Goal: Complete application form

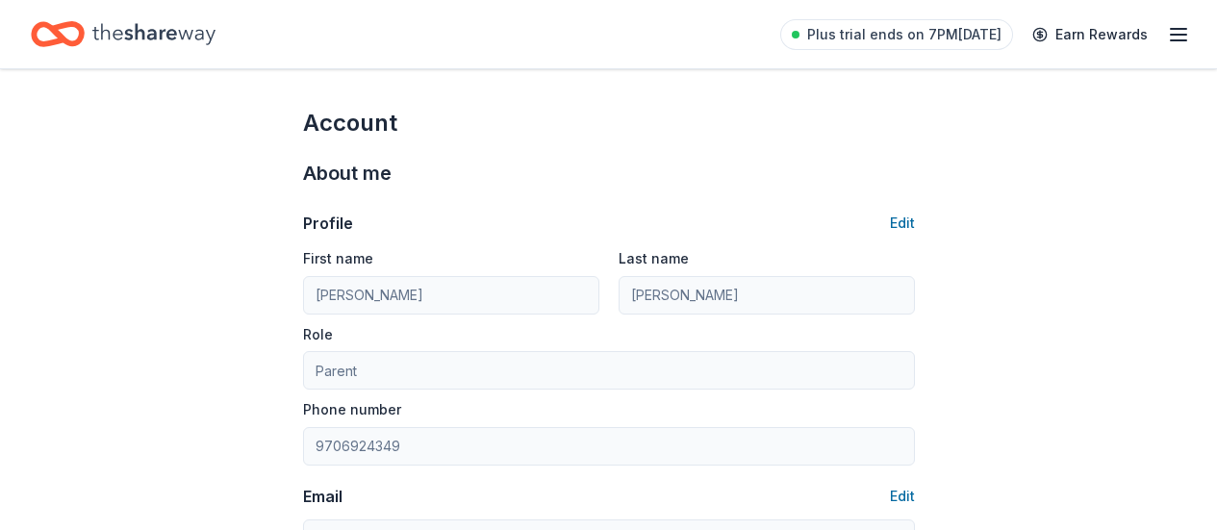
scroll to position [814, 0]
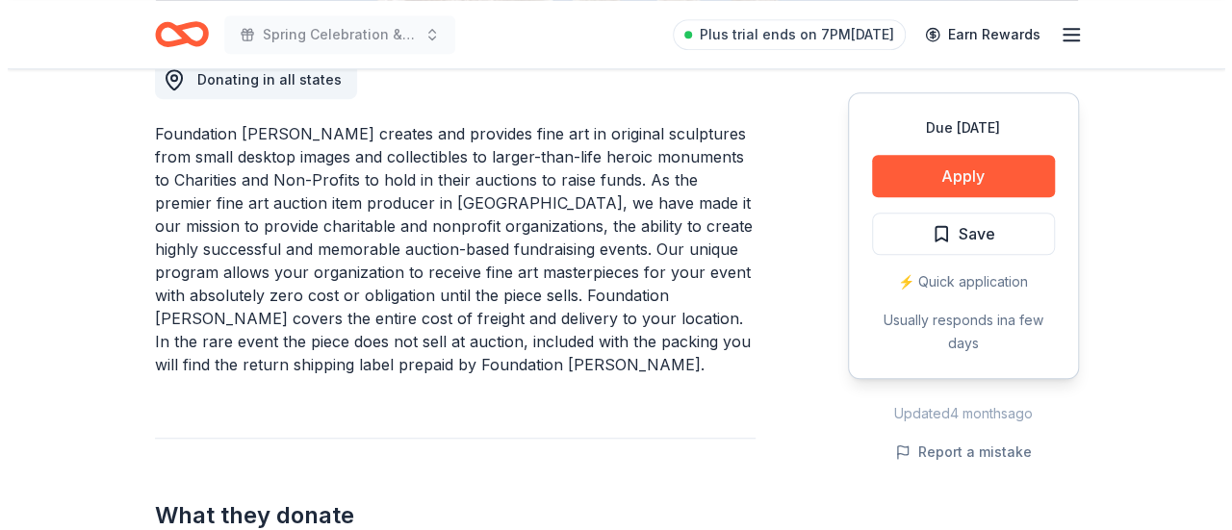
scroll to position [577, 0]
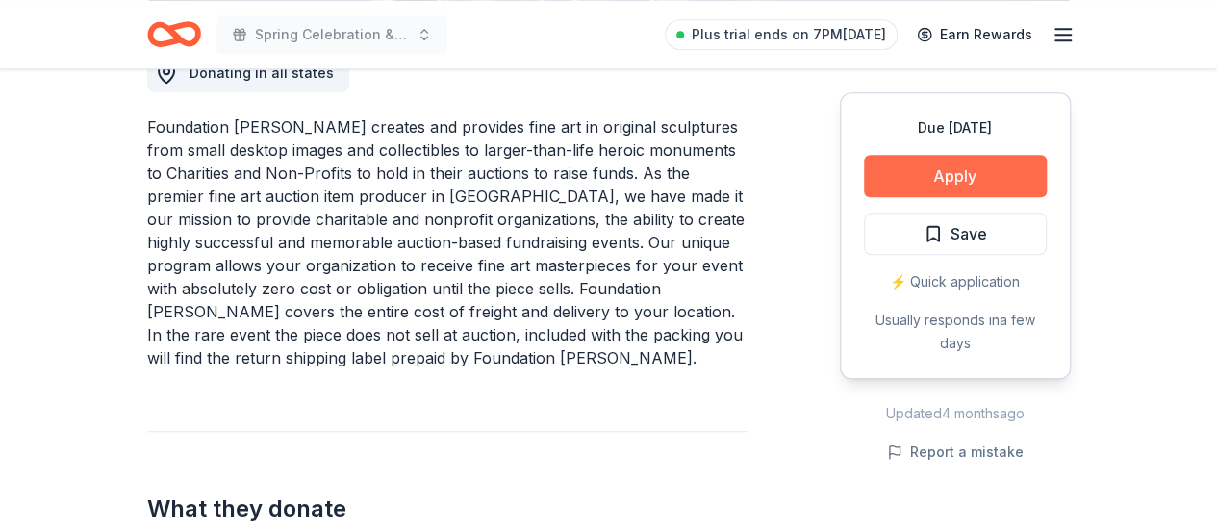
click at [950, 179] on button "Apply" at bounding box center [955, 176] width 183 height 42
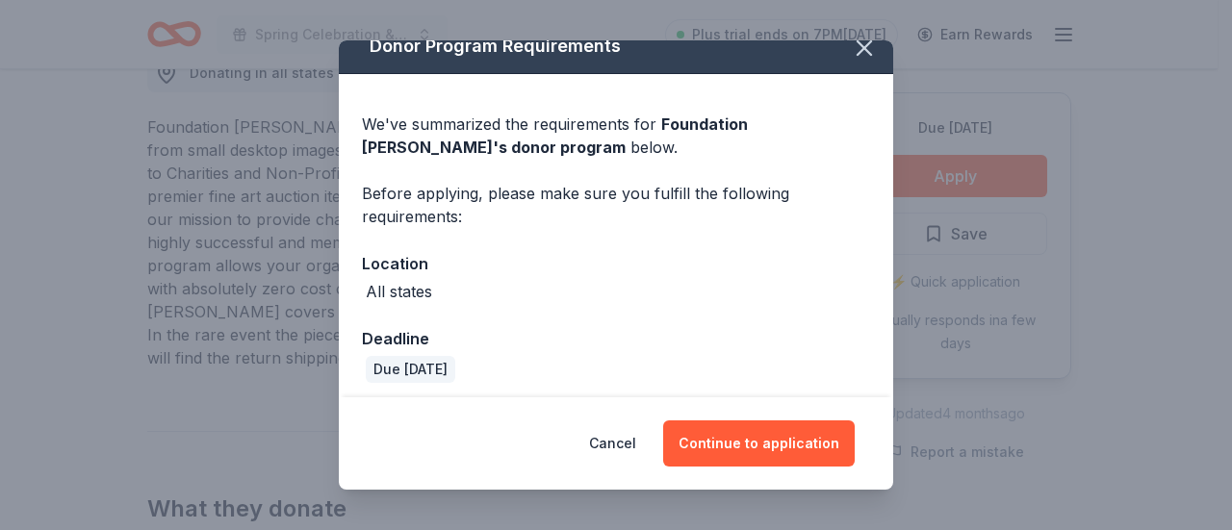
scroll to position [29, 0]
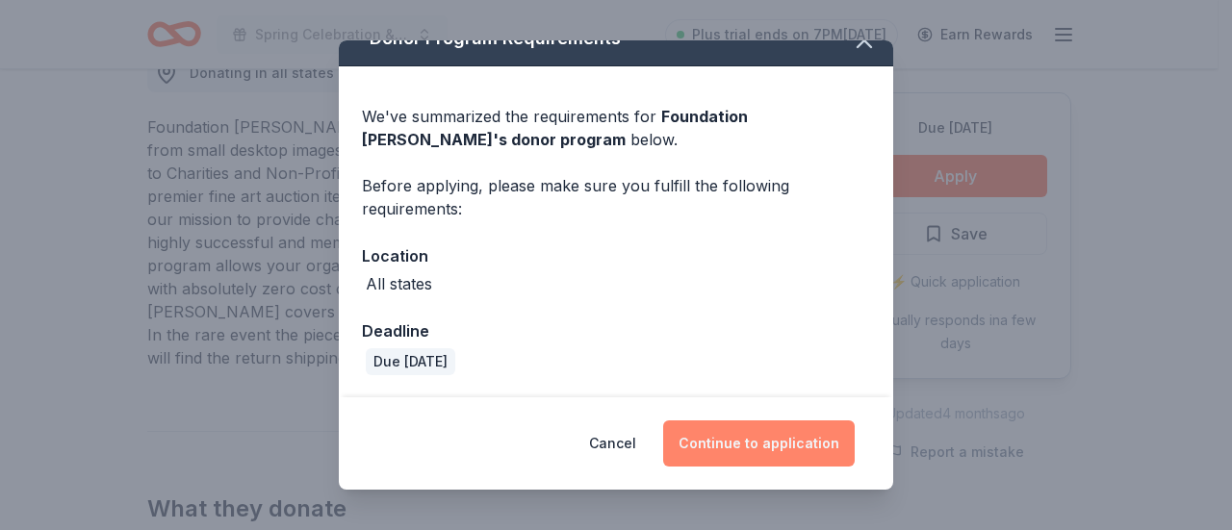
click at [790, 427] on button "Continue to application" at bounding box center [759, 444] width 192 height 46
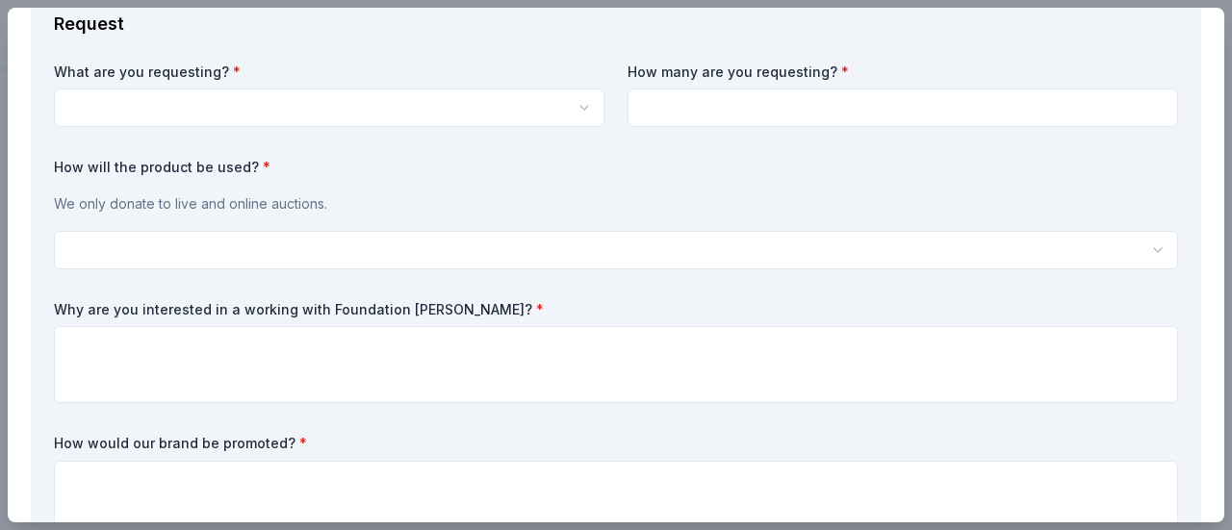
scroll to position [0, 0]
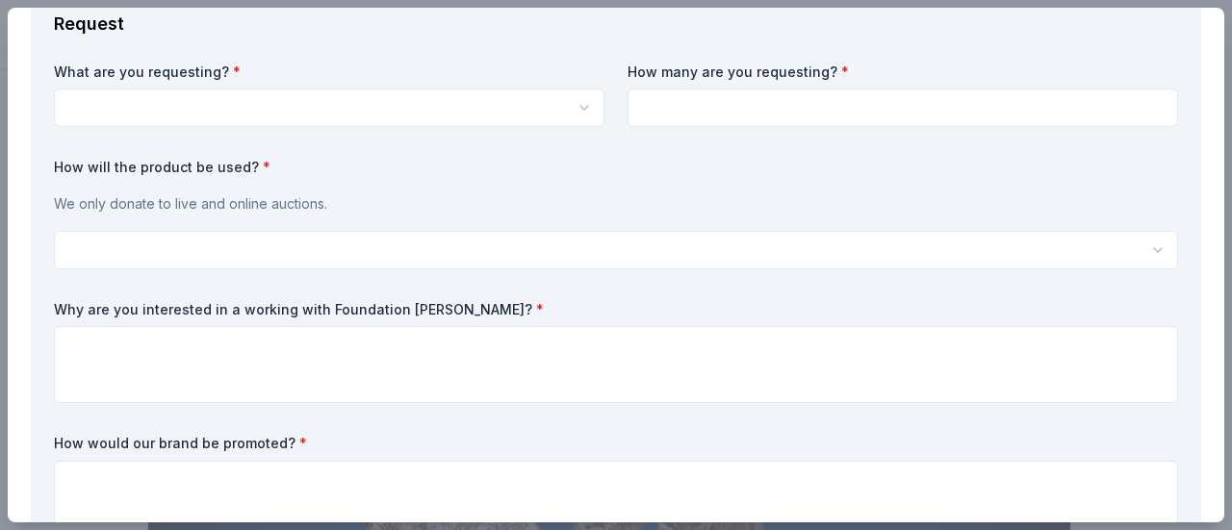
click at [574, 111] on html "Spring Celebration & Auction Plus trial ends on 7PM, 10/21 Earn Rewards Due in …" at bounding box center [616, 265] width 1232 height 530
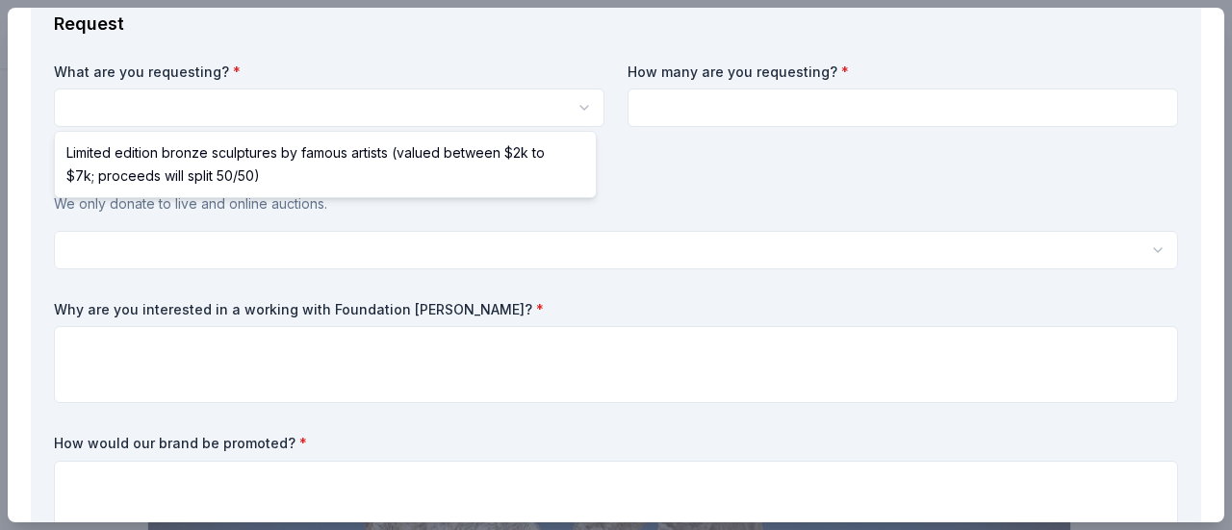
select select "Limited edition bronze sculptures by famous artists (valued between $2k to $7k;…"
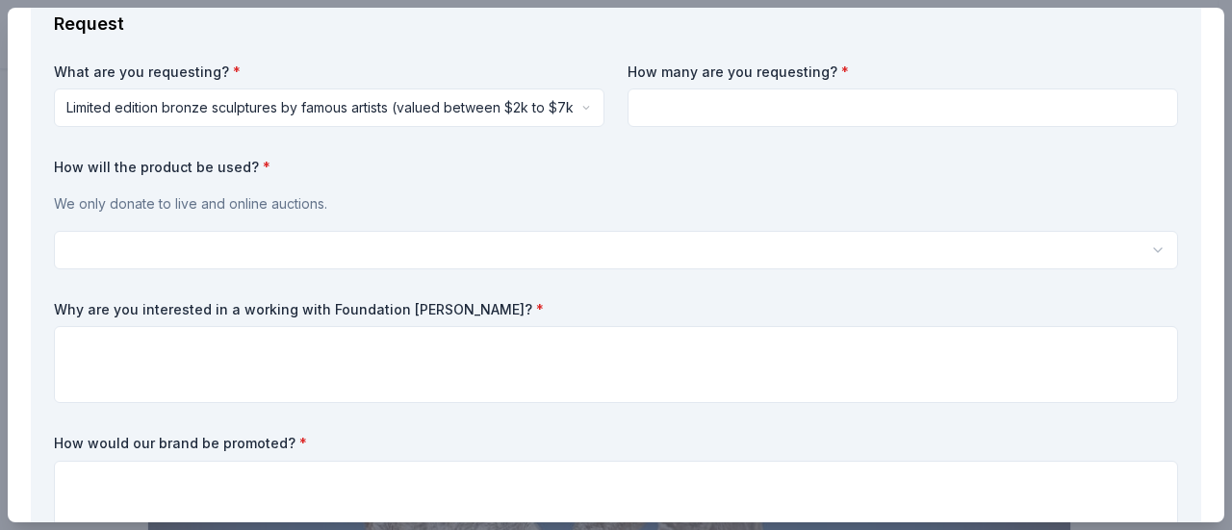
click at [910, 111] on input at bounding box center [902, 108] width 550 height 38
type input "1"
click at [164, 258] on html "Spring Celebration & Auction Save Apply Due in 156 days Share Foundation Michel…" at bounding box center [616, 265] width 1232 height 530
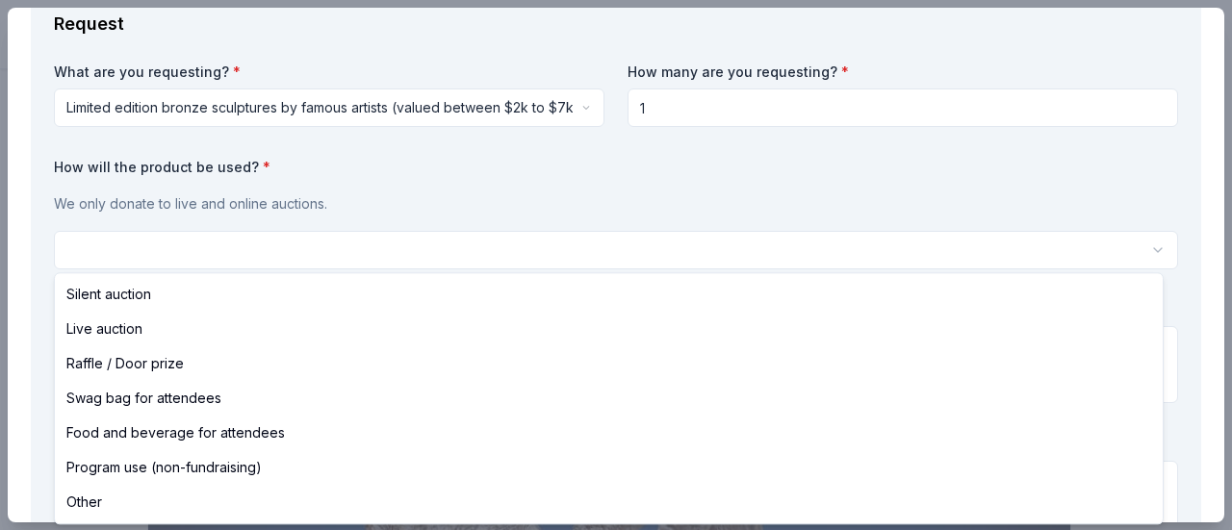
select select "silentAuction"
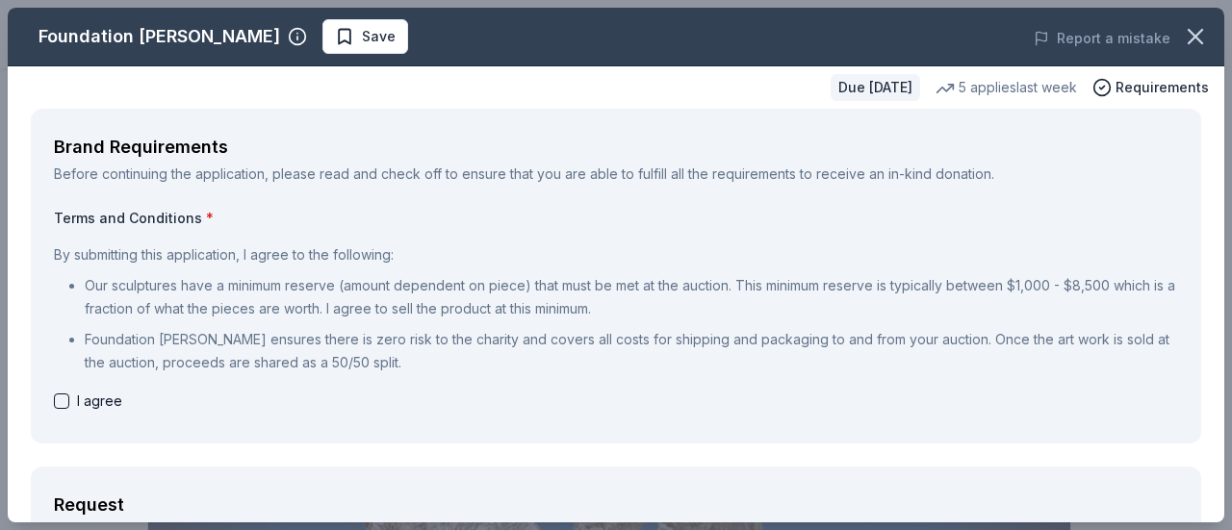
click at [62, 401] on button "button" at bounding box center [61, 401] width 15 height 15
checkbox input "true"
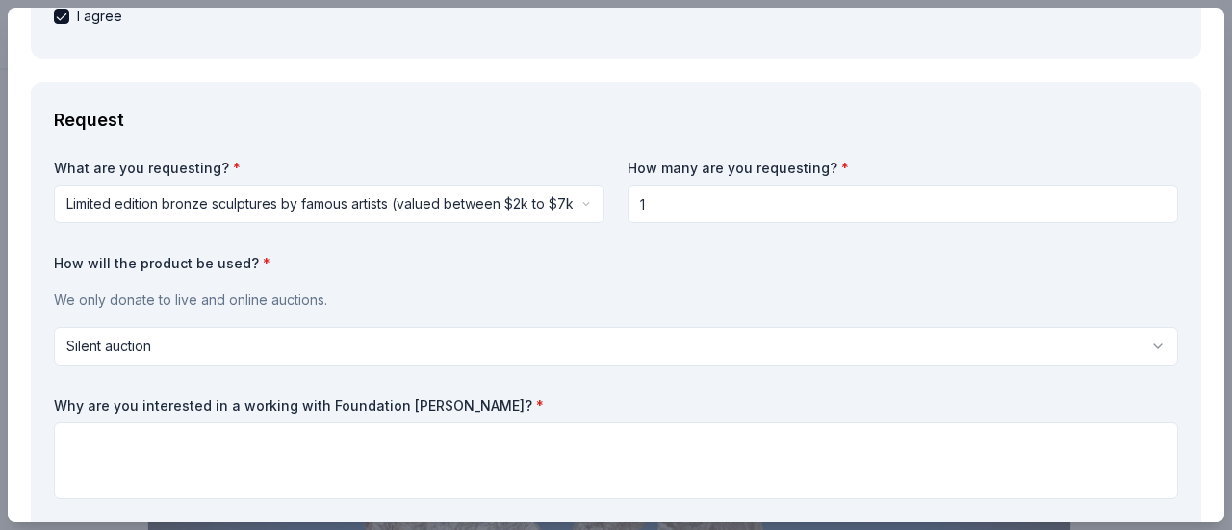
scroll to position [481, 0]
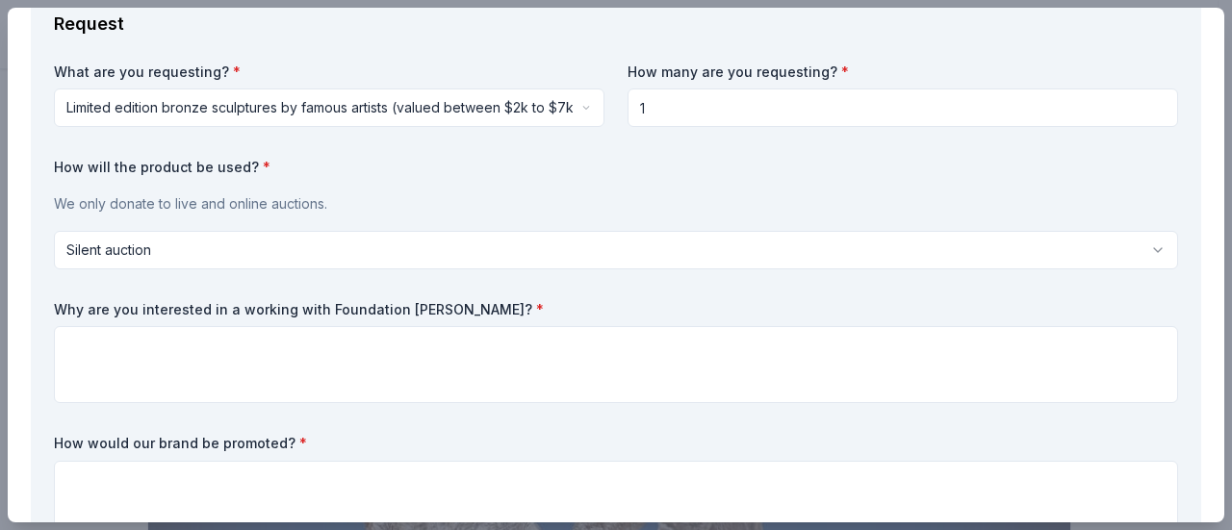
click at [232, 301] on label "Why are you interested in a working with Foundation Michelangelo? *" at bounding box center [616, 309] width 1124 height 19
click at [235, 311] on label "Why are you interested in a working with Foundation Michelangelo? *" at bounding box center [616, 309] width 1124 height 19
drag, startPoint x: 533, startPoint y: 288, endPoint x: 277, endPoint y: 309, distance: 256.9
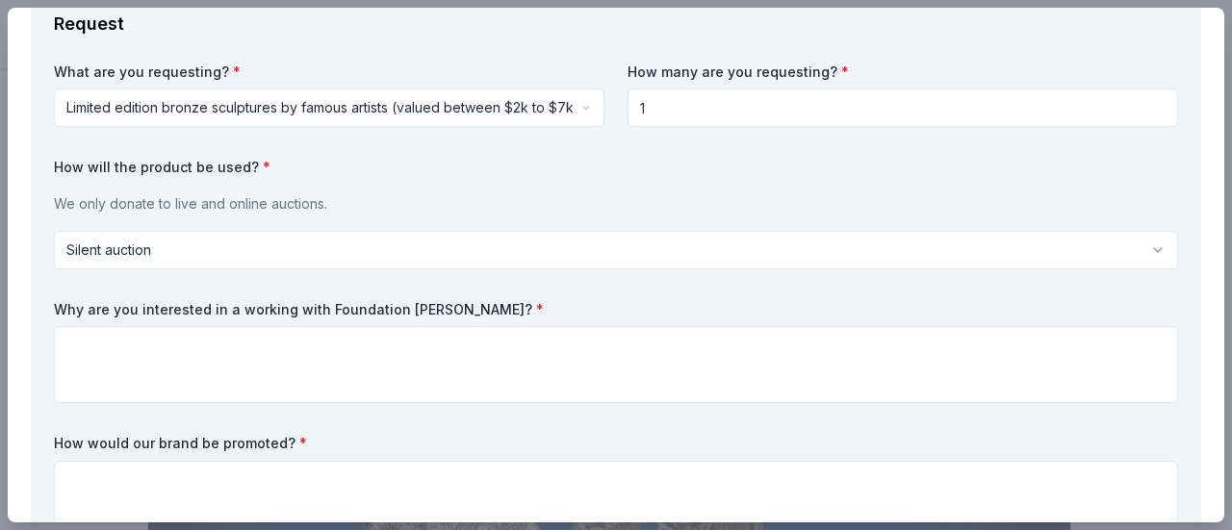
click at [278, 309] on div "What are you requesting? * Limited edition bronze sculptures by famous artists …" at bounding box center [616, 304] width 1124 height 483
drag, startPoint x: 323, startPoint y: 306, endPoint x: 463, endPoint y: 305, distance: 139.6
click at [463, 305] on label "Why are you interested in a working with Foundation Michelangelo? *" at bounding box center [616, 309] width 1124 height 19
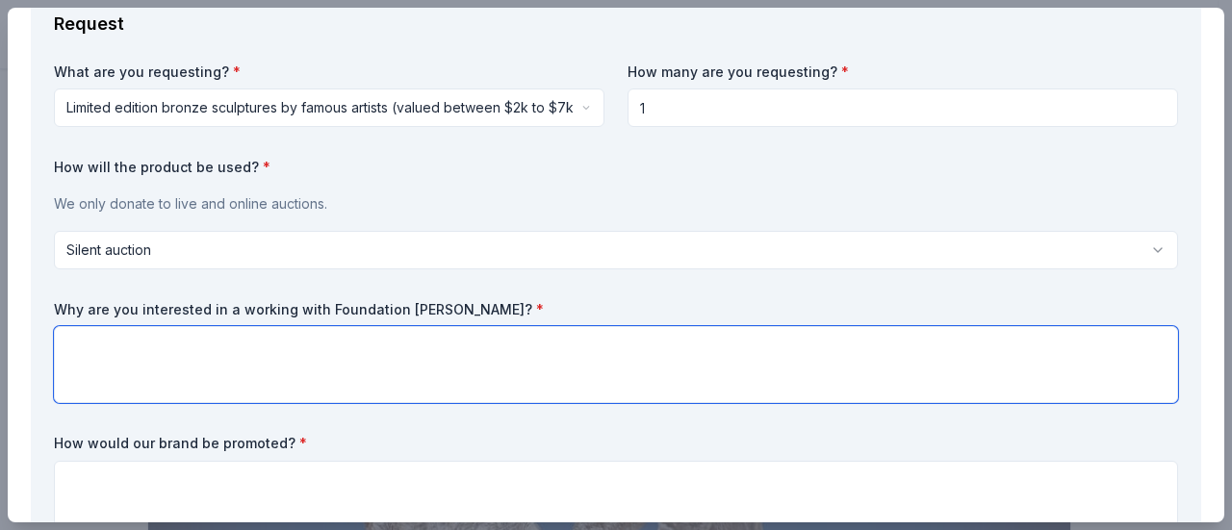
click at [447, 336] on textarea at bounding box center [616, 364] width 1124 height 77
paste textarea "The Montessori School of Evergreen is eager to partner with Foundation Michelan…"
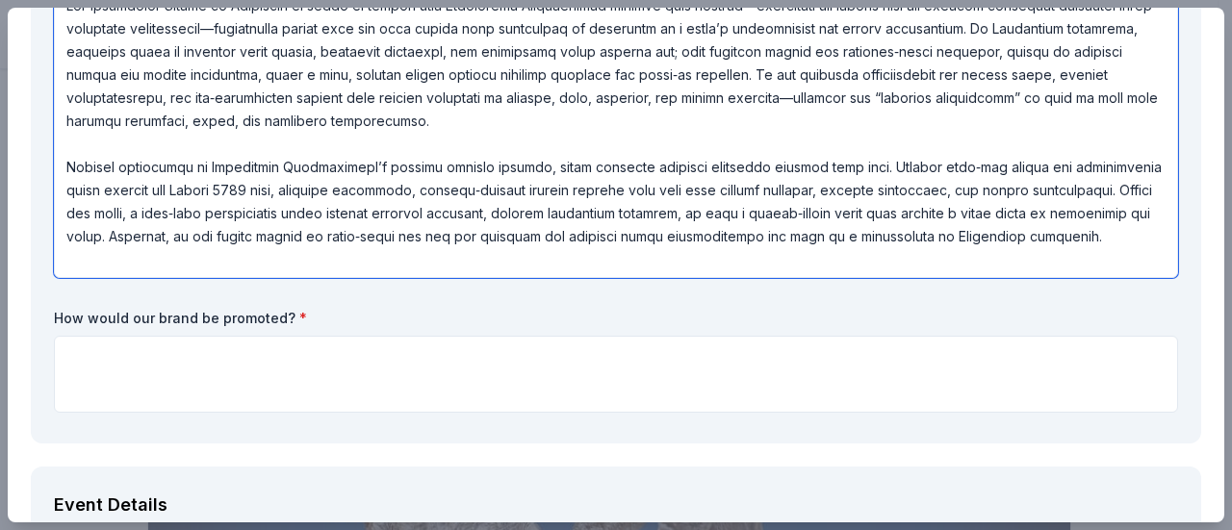
scroll to position [855, 0]
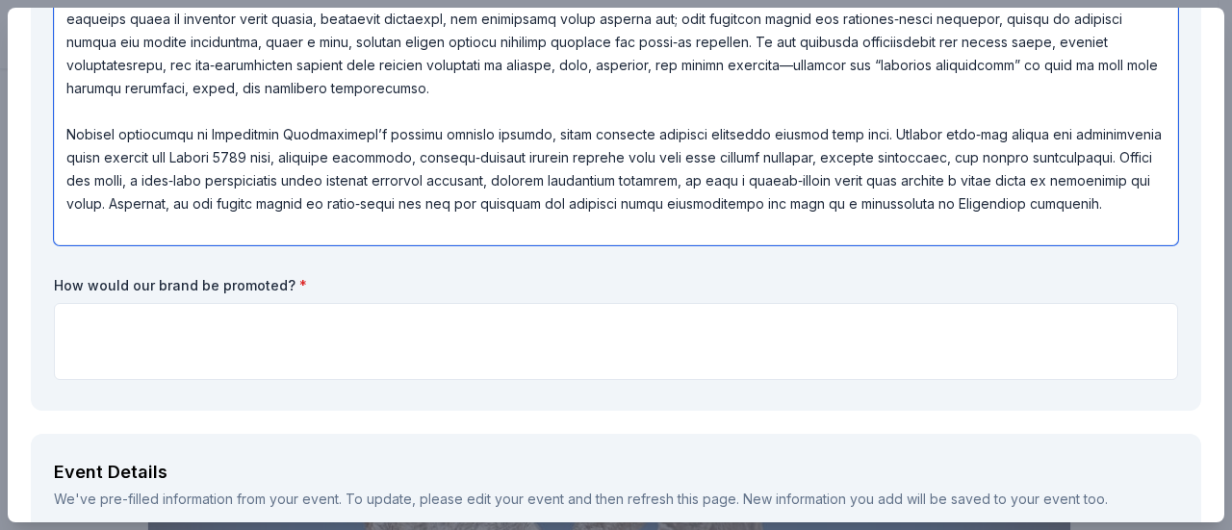
type textarea "The Montessori School of Evergreen is eager to partner with Foundation Michelan…"
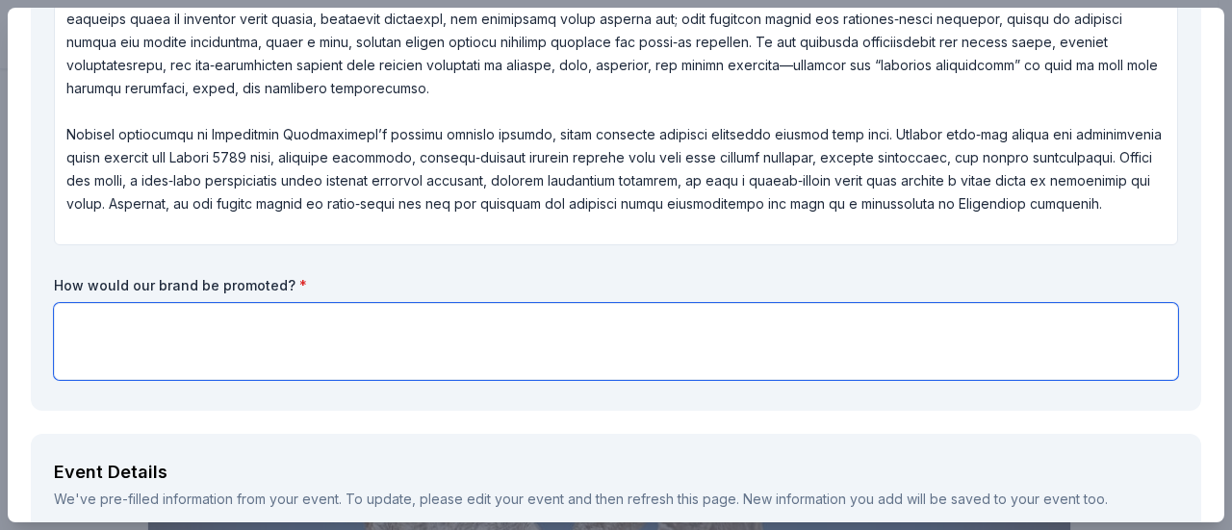
click at [192, 338] on textarea at bounding box center [616, 341] width 1124 height 77
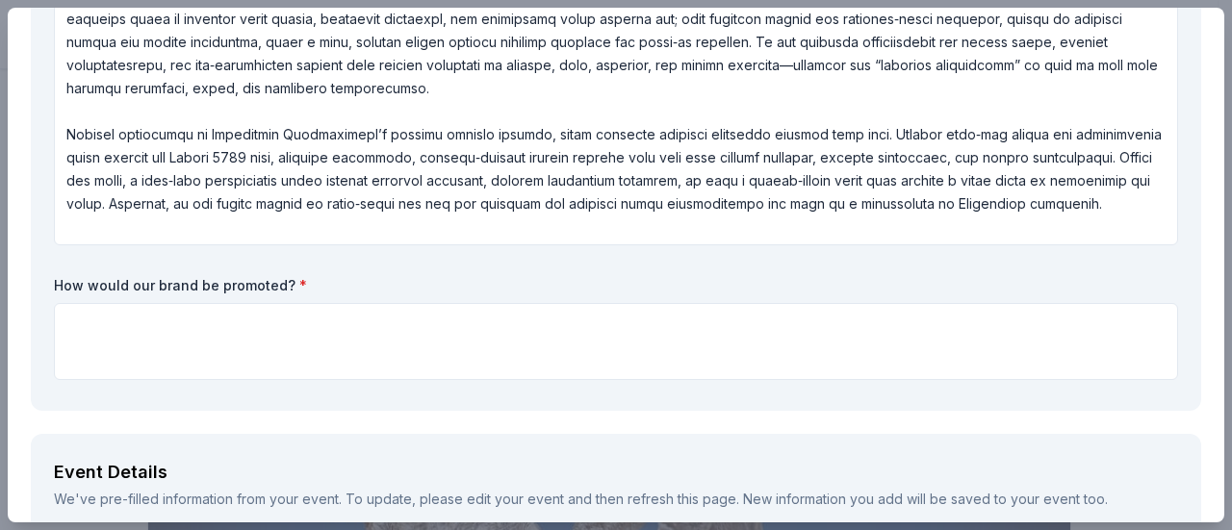
click at [210, 284] on label "How would our brand be promoted? *" at bounding box center [616, 285] width 1124 height 19
drag, startPoint x: 290, startPoint y: 295, endPoint x: 96, endPoint y: 294, distance: 193.5
click at [99, 293] on div "How would our brand be promoted? *" at bounding box center [616, 328] width 1124 height 104
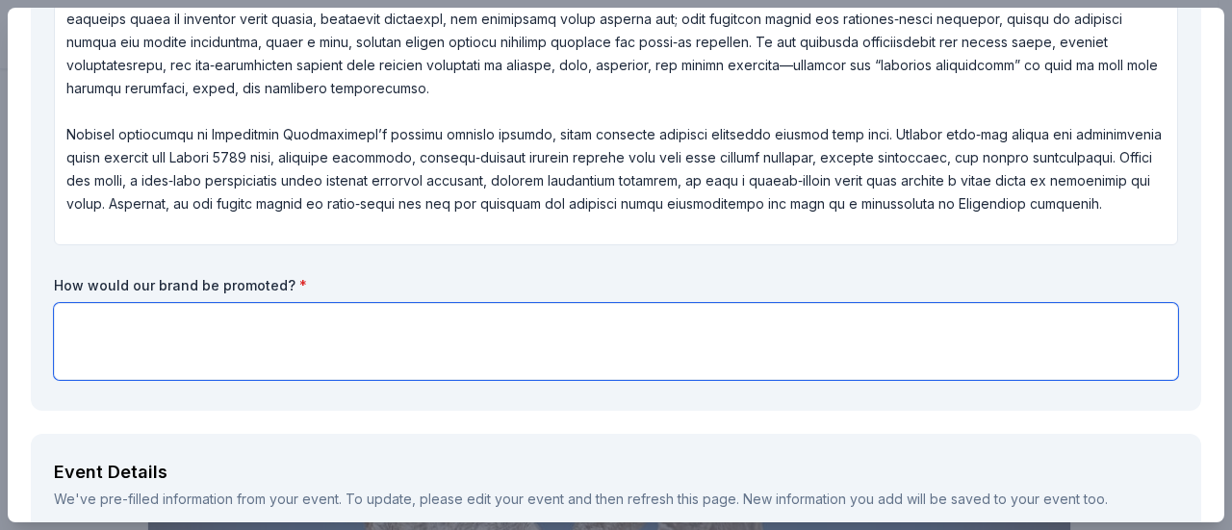
click at [149, 332] on textarea at bounding box center [616, 341] width 1124 height 77
paste textarea "How your brand will be promoted Pre‑event (Jan–Apr 2026) Website: logo and link…"
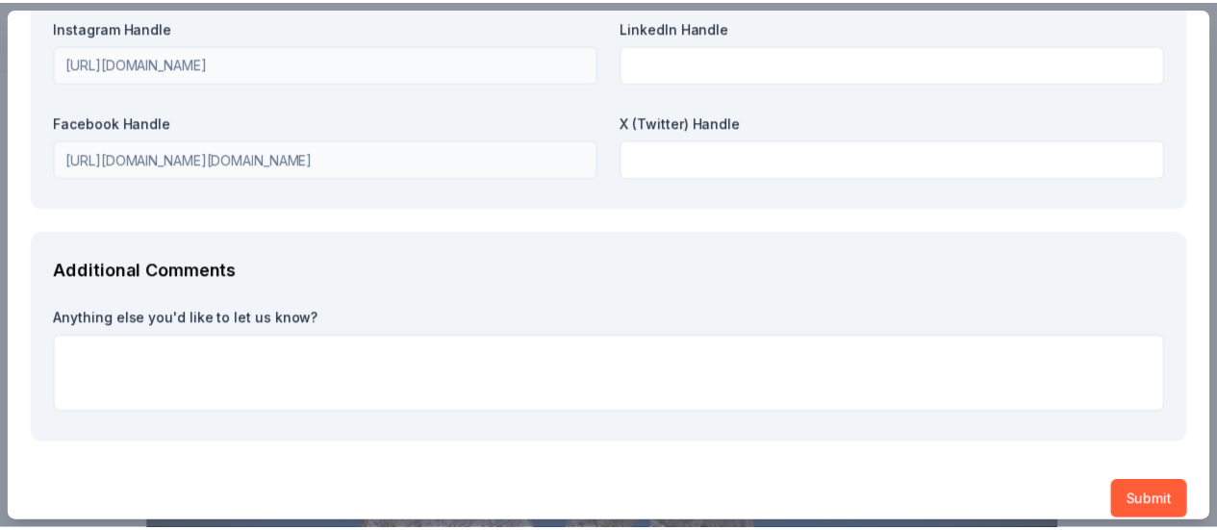
scroll to position [3550, 0]
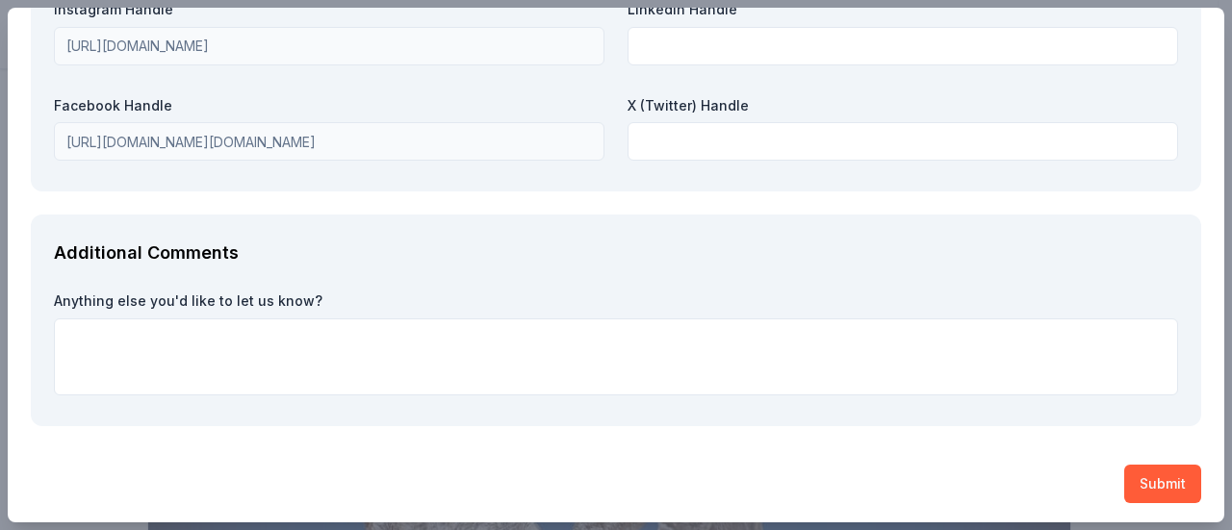
type textarea "How your brand will be promoted Pre‑event (Jan–Apr 2026) Website: logo and link…"
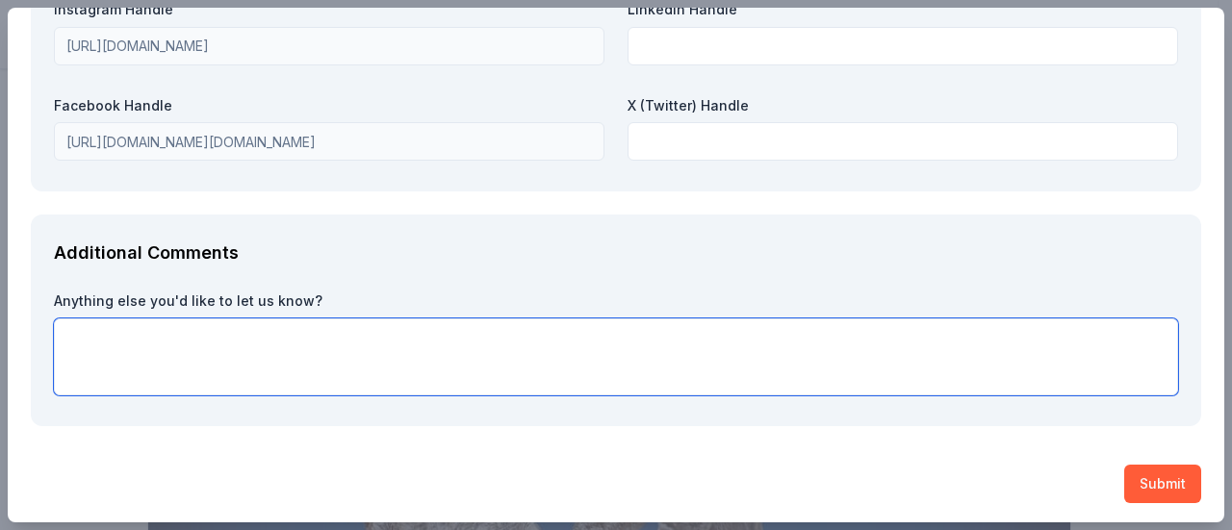
click at [132, 360] on textarea at bounding box center [616, 357] width 1124 height 77
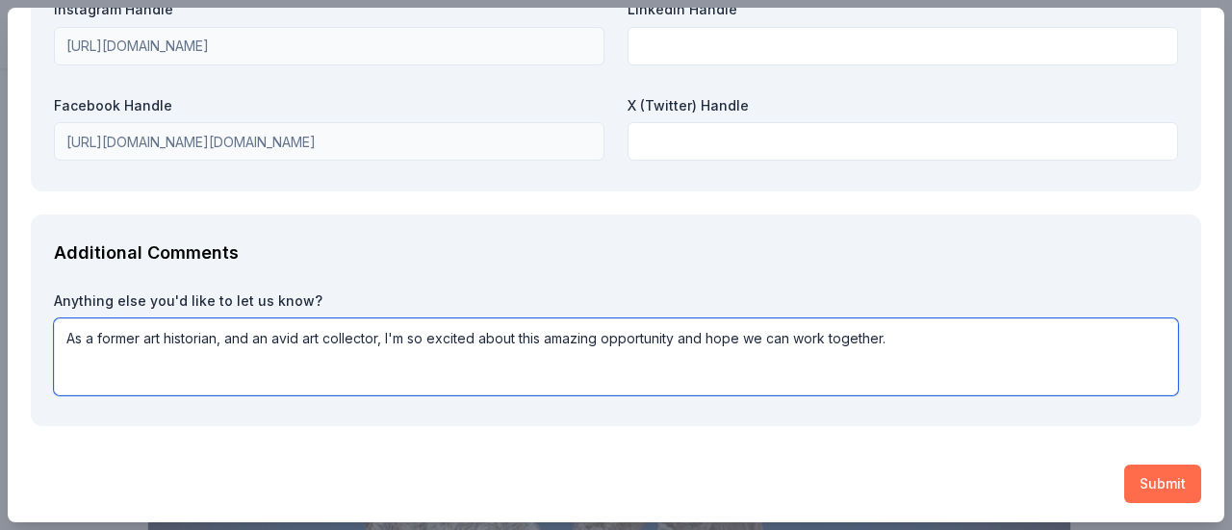
type textarea "As a former art historian, and an avid art collector, I'm so excited about this…"
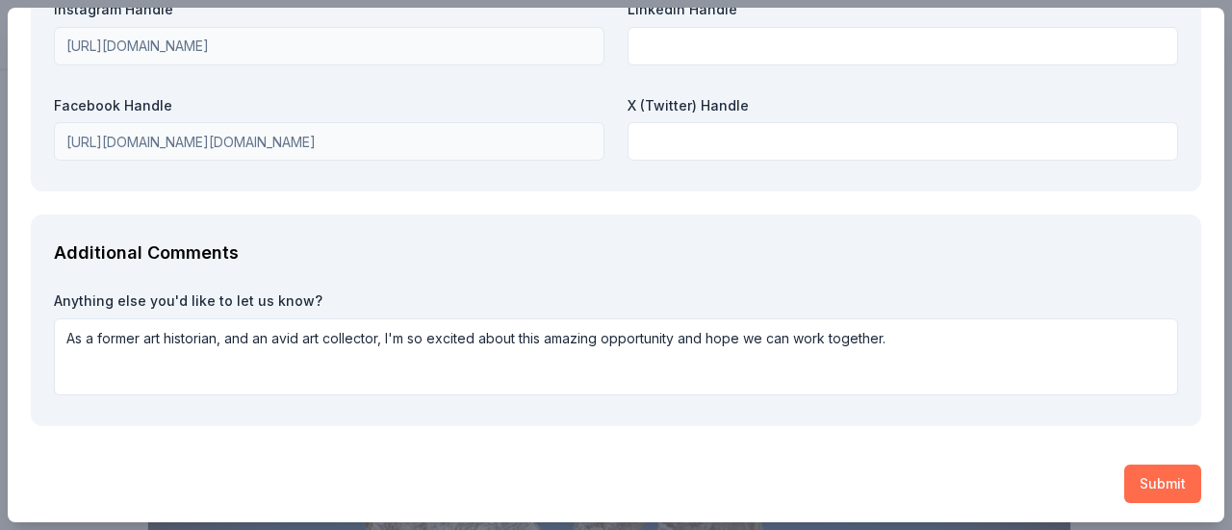
click at [1143, 476] on button "Submit" at bounding box center [1162, 484] width 77 height 38
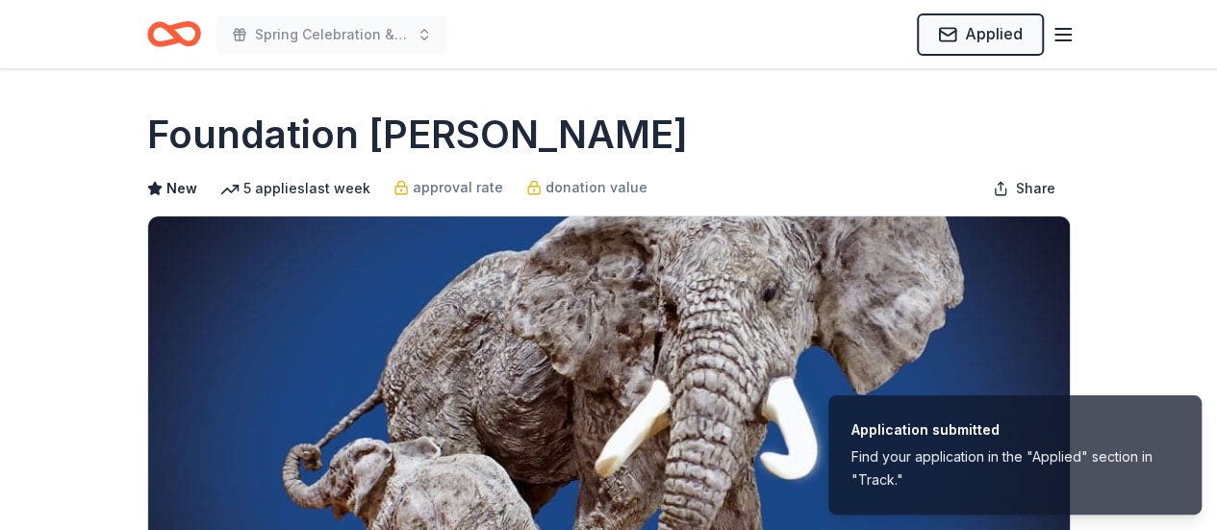
click at [953, 467] on div "Find your application in the "Applied" section in "Track."" at bounding box center [1015, 469] width 327 height 46
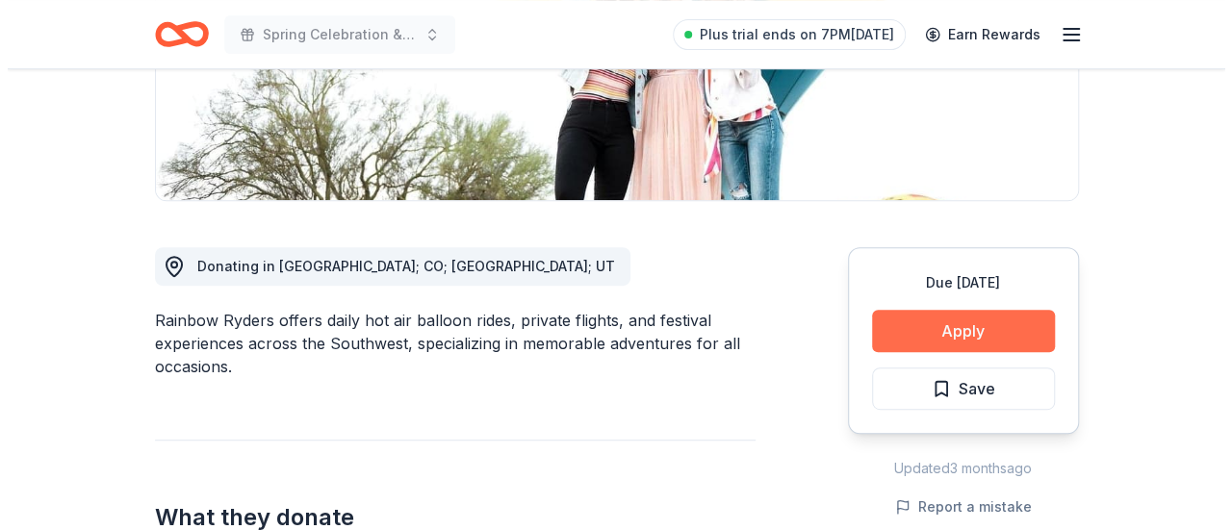
scroll to position [385, 0]
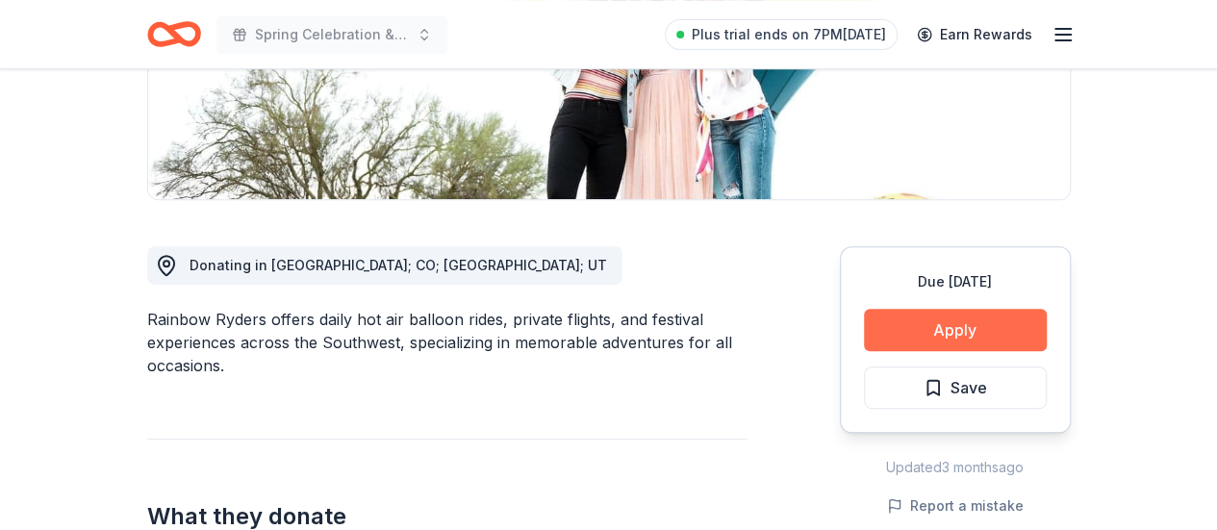
click at [979, 328] on button "Apply" at bounding box center [955, 330] width 183 height 42
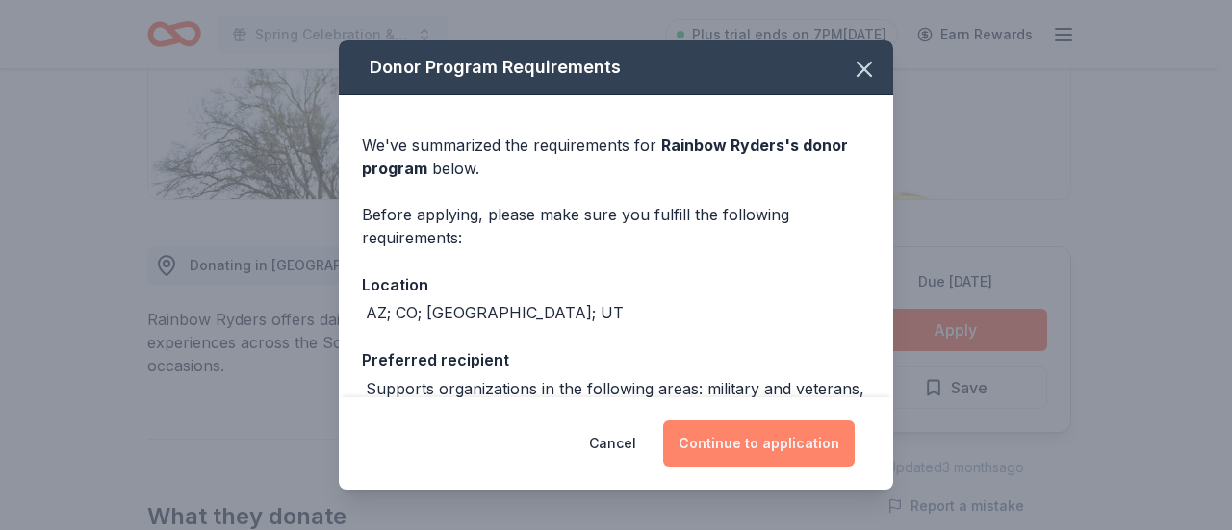
click at [799, 440] on button "Continue to application" at bounding box center [759, 444] width 192 height 46
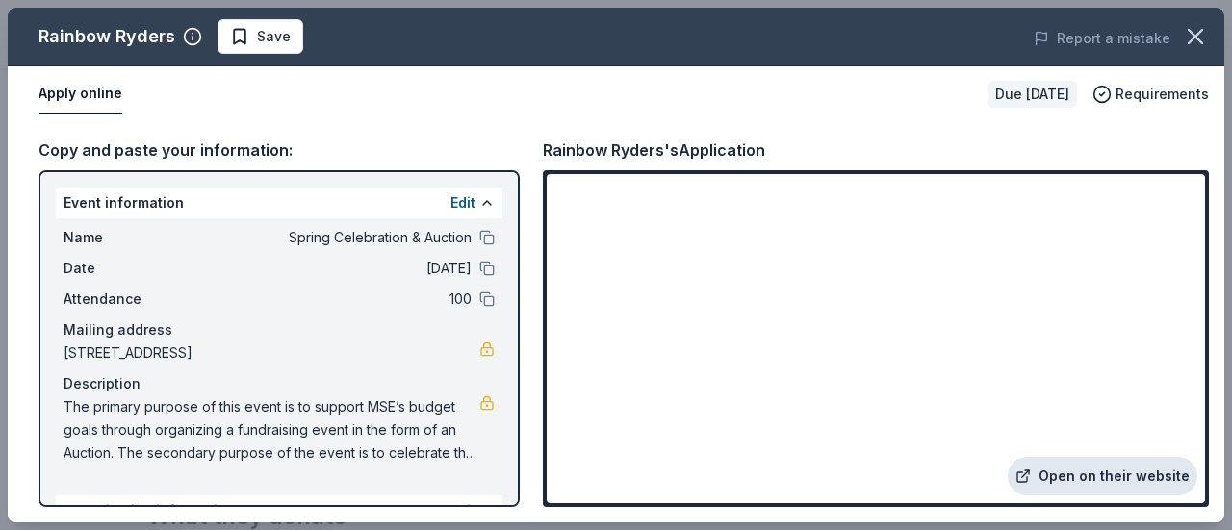
click at [1159, 478] on link "Open on their website" at bounding box center [1103, 476] width 190 height 38
click at [1124, 41] on button "Report a mistake" at bounding box center [1102, 38] width 137 height 23
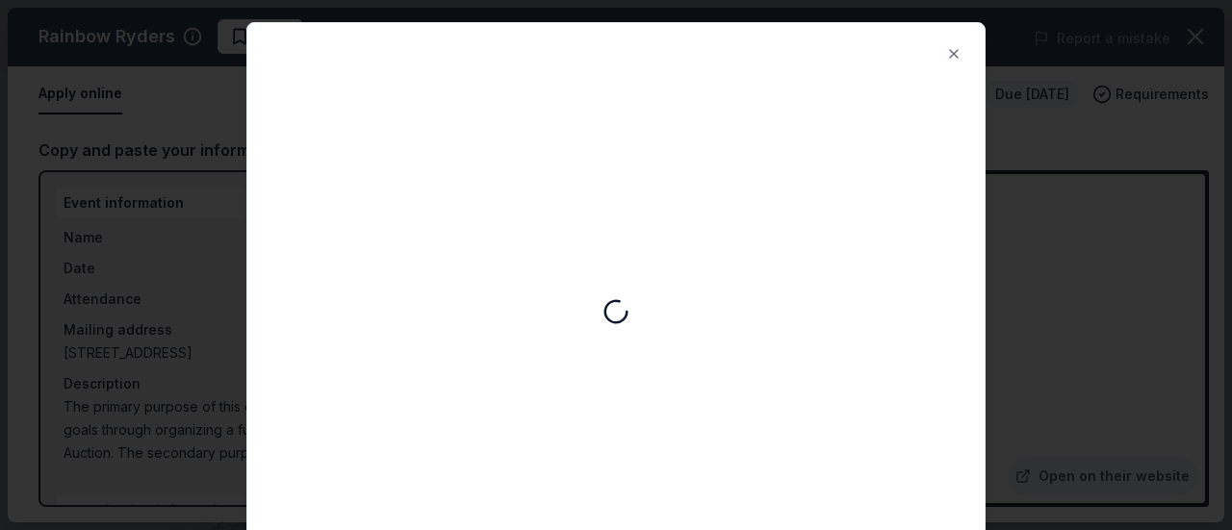
click at [627, 247] on div at bounding box center [615, 311] width 737 height 577
click at [955, 50] on button "Close" at bounding box center [953, 54] width 38 height 38
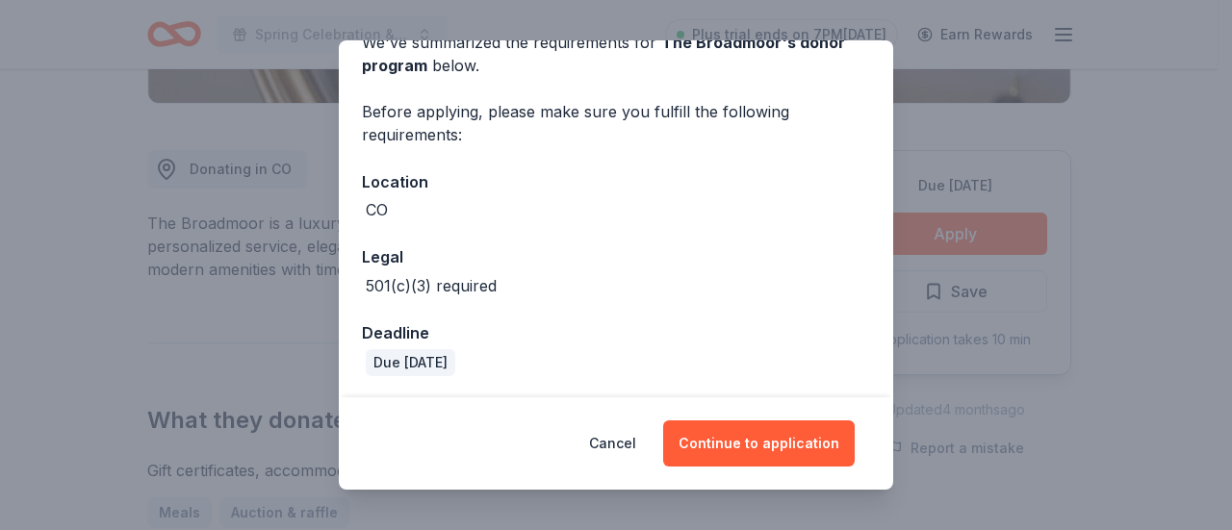
scroll to position [104, 0]
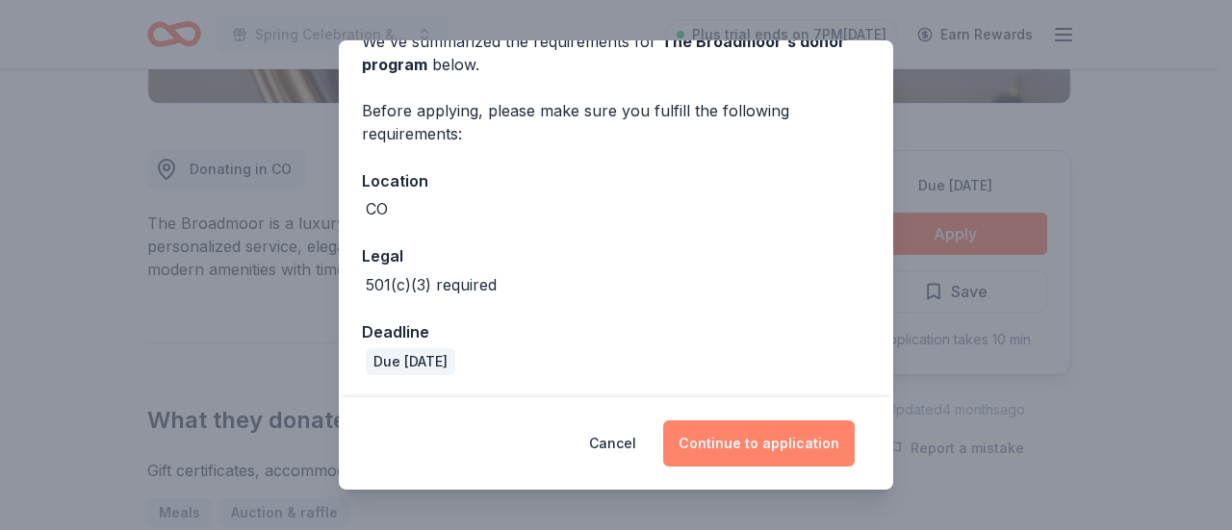
click at [798, 452] on button "Continue to application" at bounding box center [759, 444] width 192 height 46
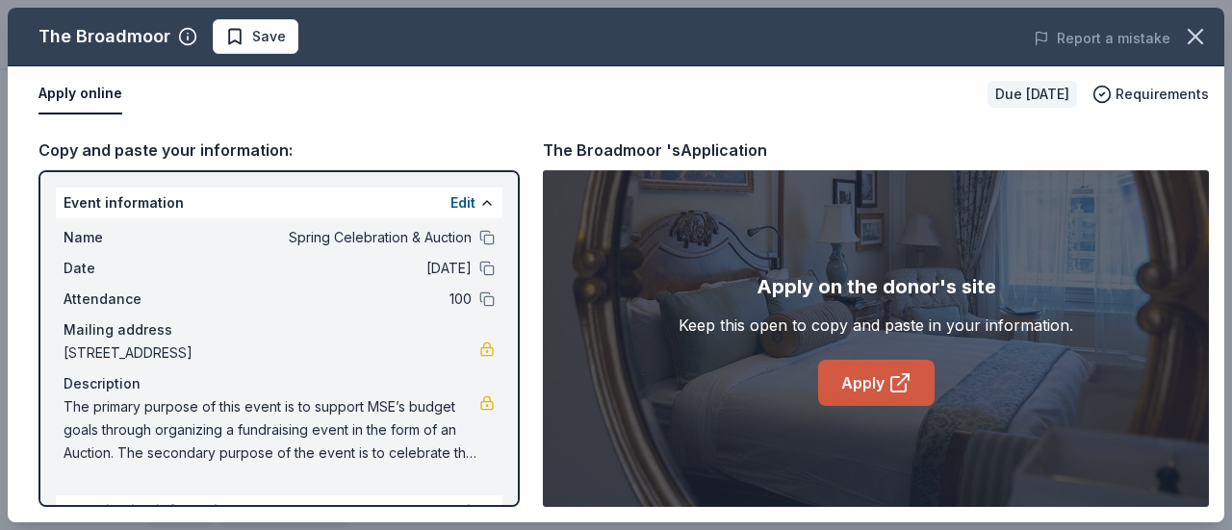
click at [857, 380] on link "Apply" at bounding box center [876, 383] width 116 height 46
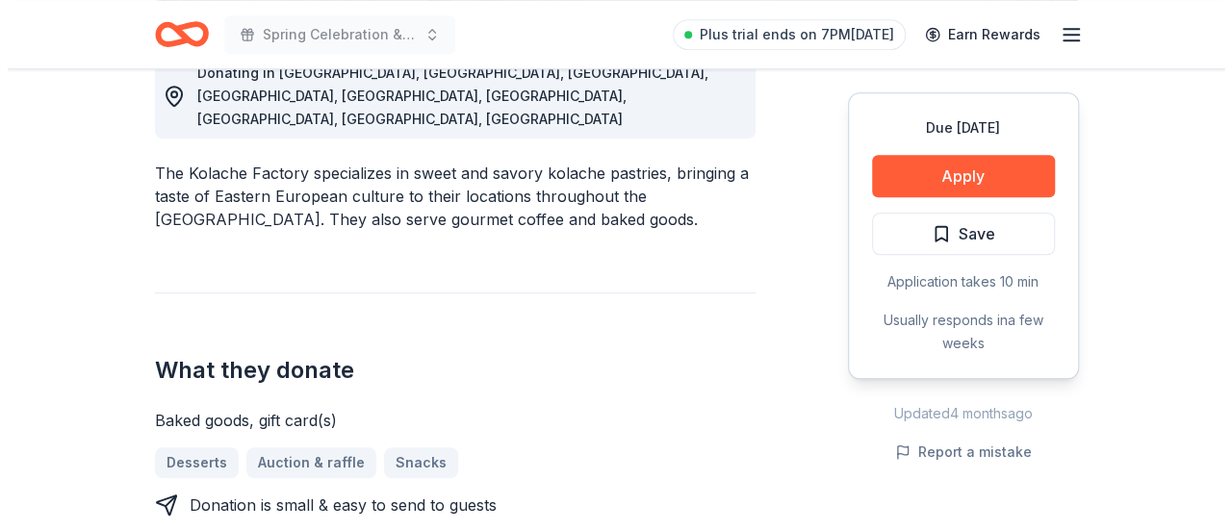
scroll to position [674, 0]
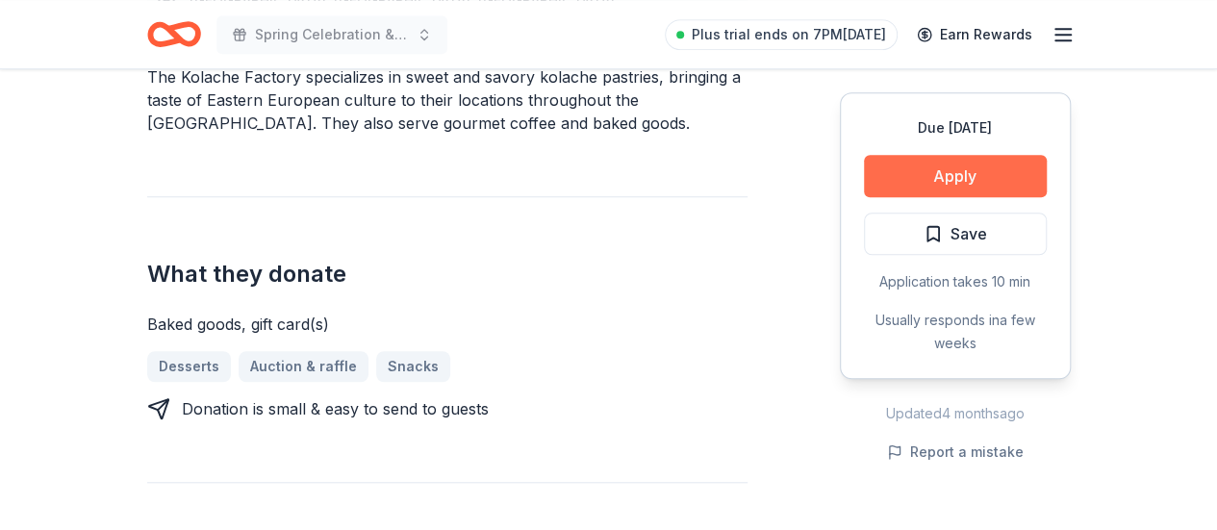
click at [912, 182] on button "Apply" at bounding box center [955, 176] width 183 height 42
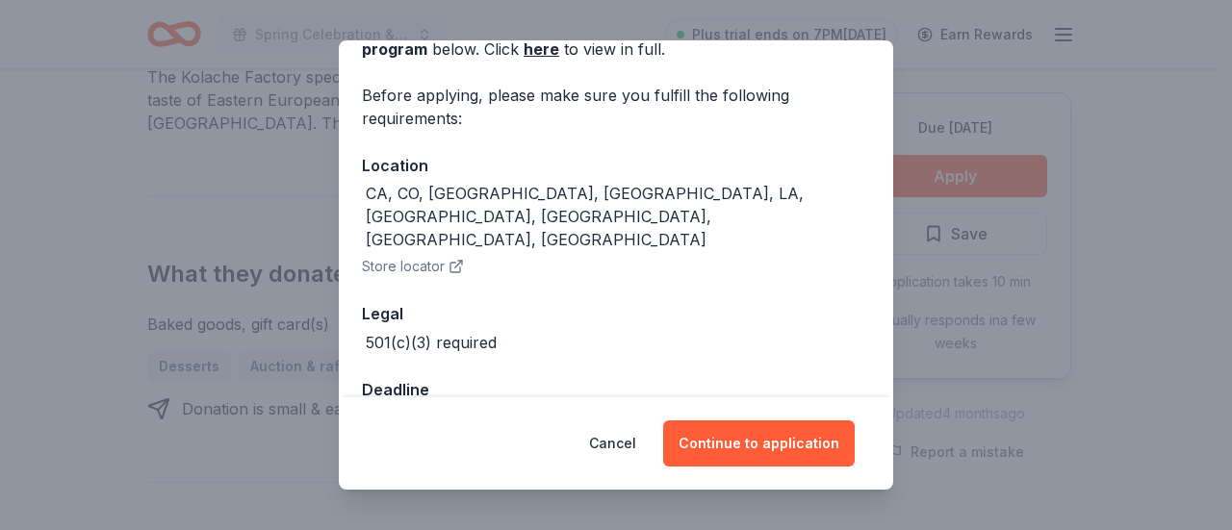
scroll to position [131, 0]
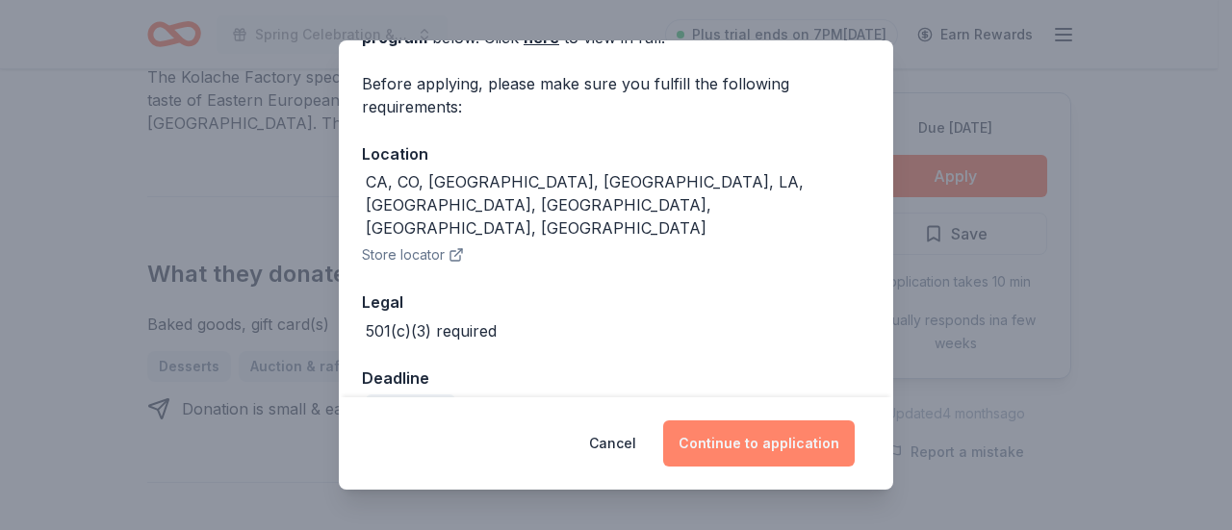
click at [767, 444] on button "Continue to application" at bounding box center [759, 444] width 192 height 46
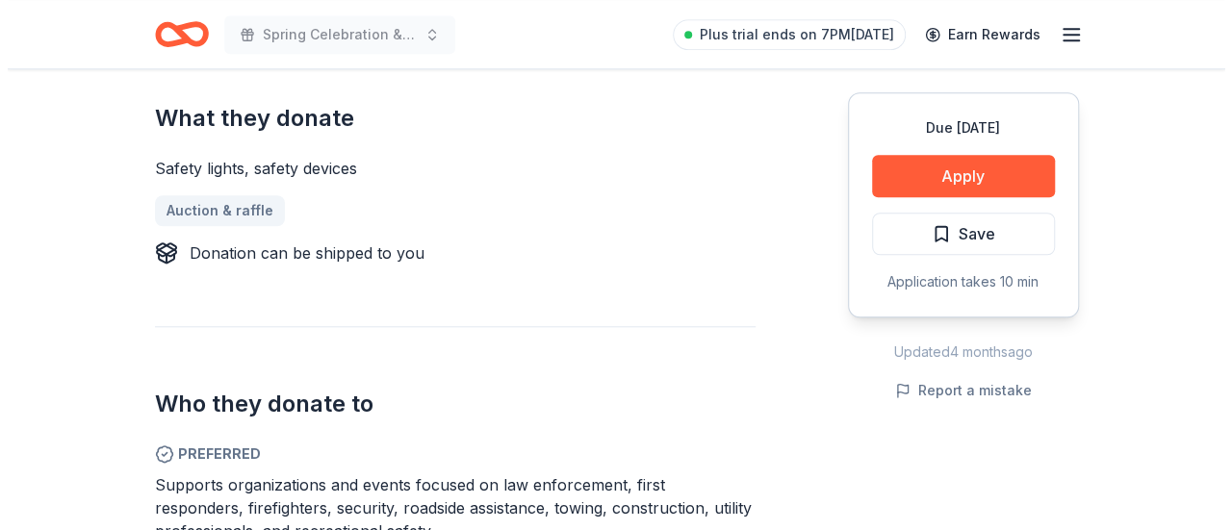
scroll to position [770, 0]
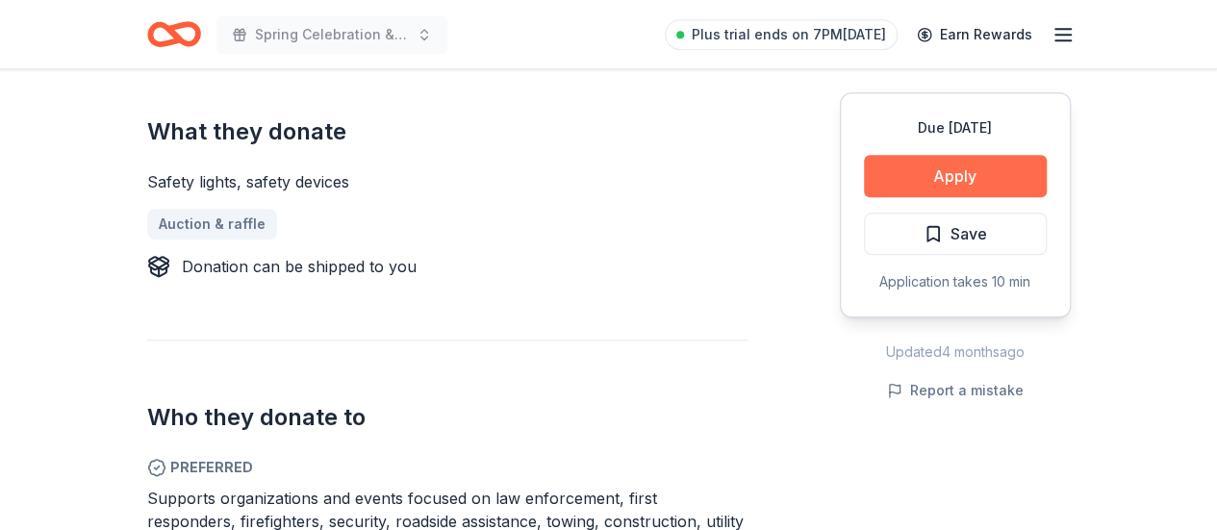
click at [955, 176] on button "Apply" at bounding box center [955, 176] width 183 height 42
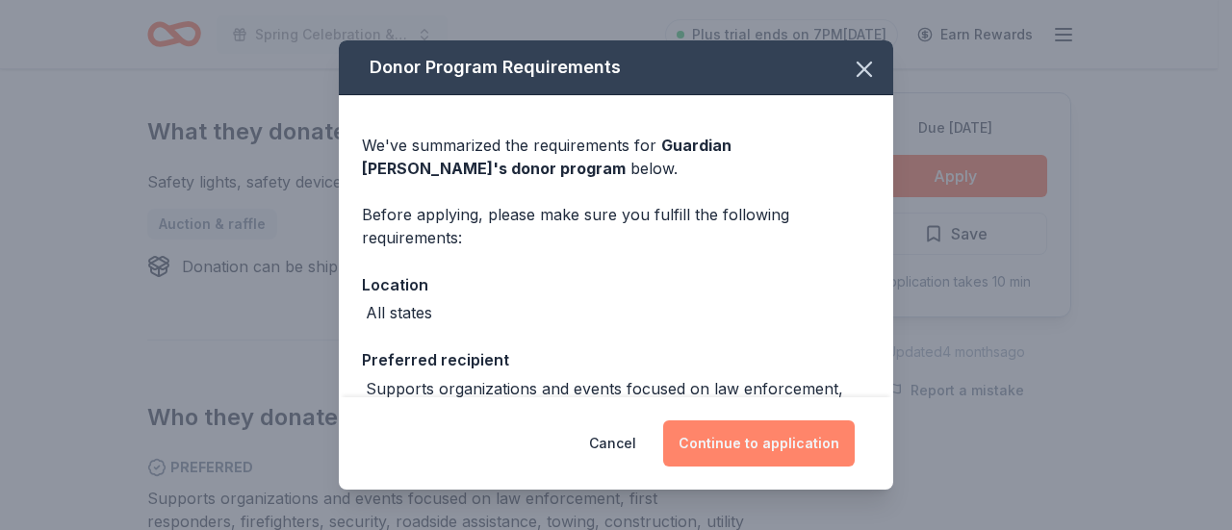
click at [764, 438] on button "Continue to application" at bounding box center [759, 444] width 192 height 46
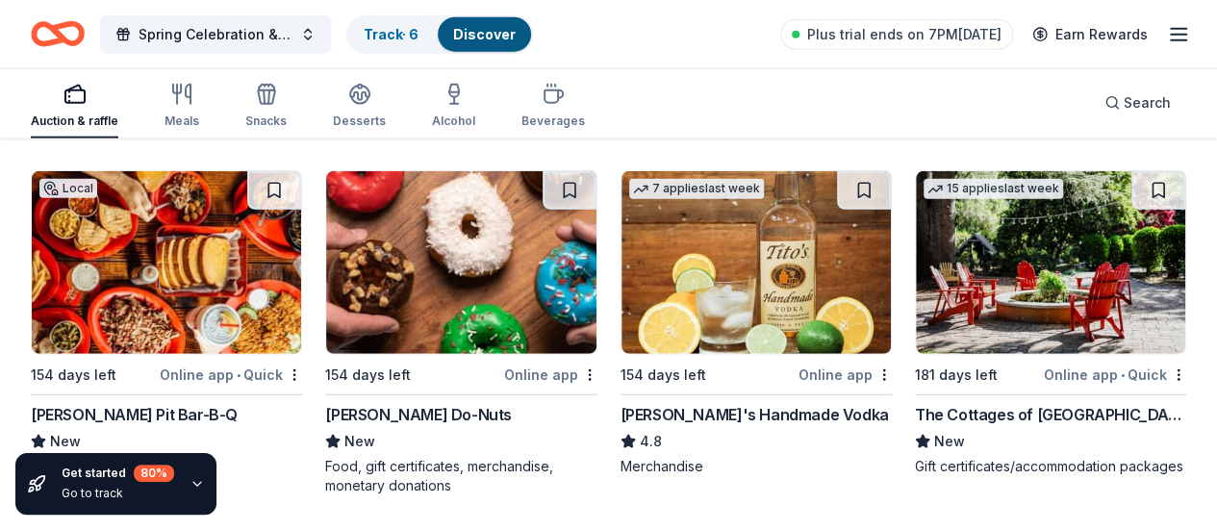
scroll to position [6185, 0]
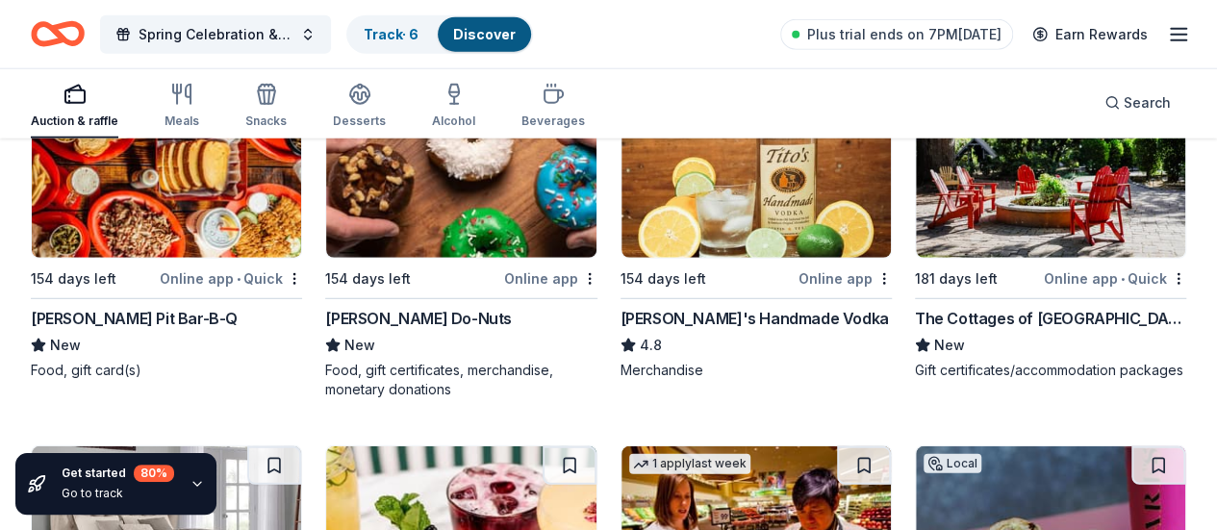
drag, startPoint x: 98, startPoint y: 351, endPoint x: 268, endPoint y: 428, distance: 186.1
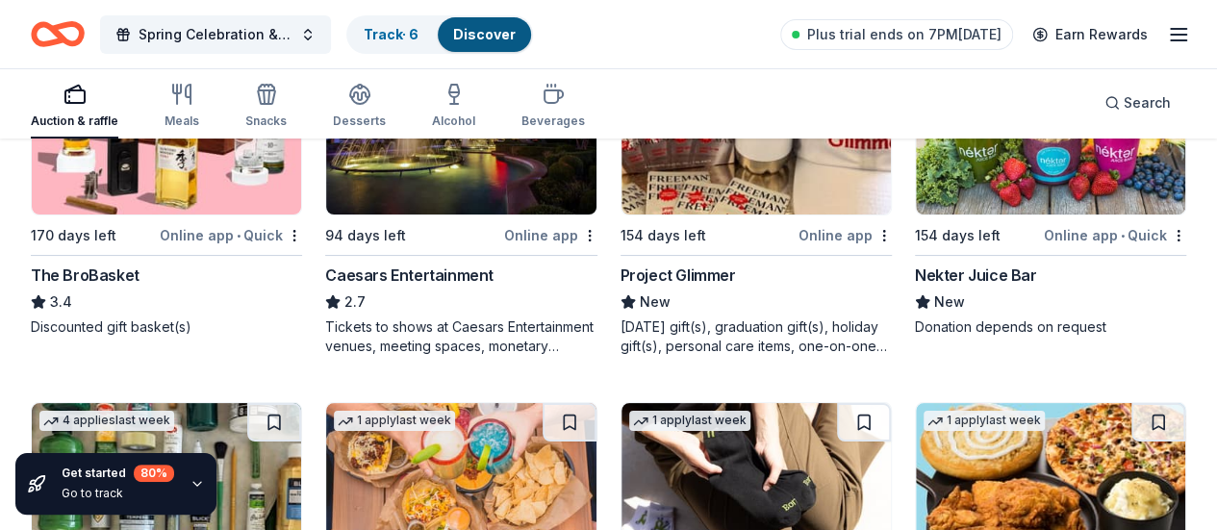
scroll to position [7335, 0]
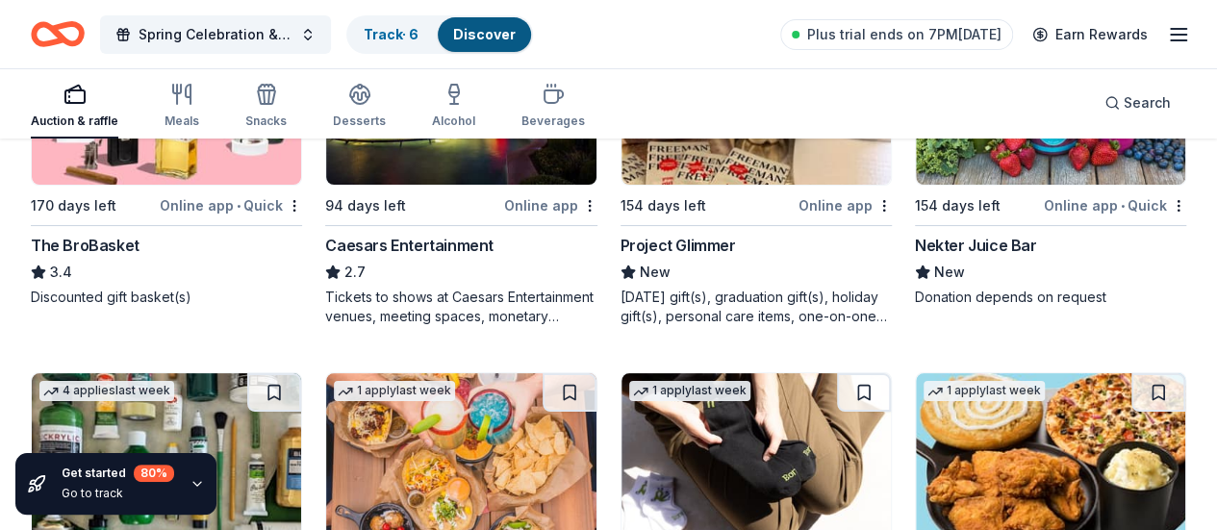
drag, startPoint x: 109, startPoint y: 292, endPoint x: 502, endPoint y: 355, distance: 398.7
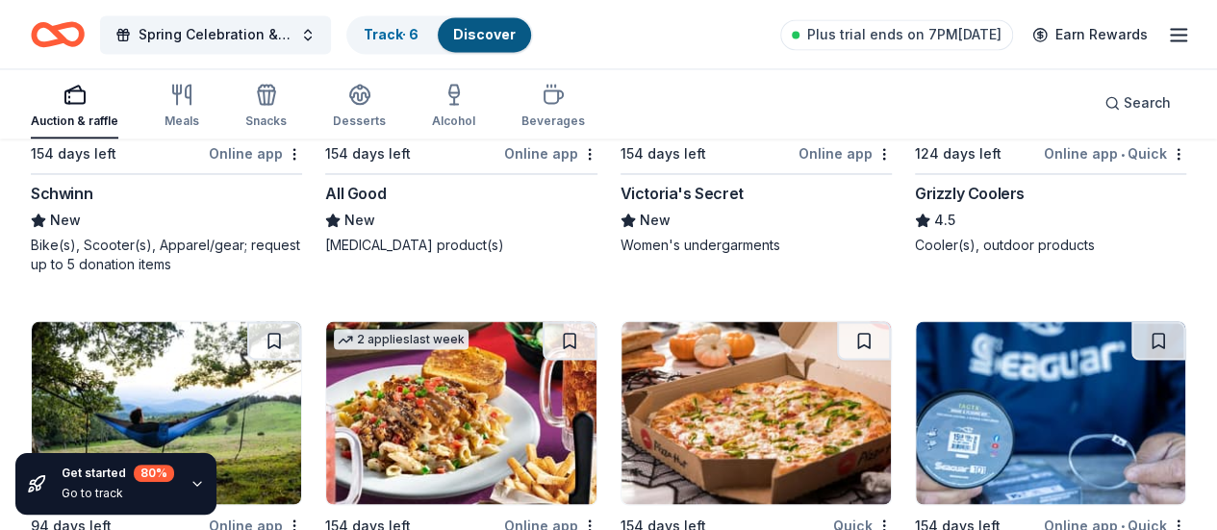
scroll to position [16190, 0]
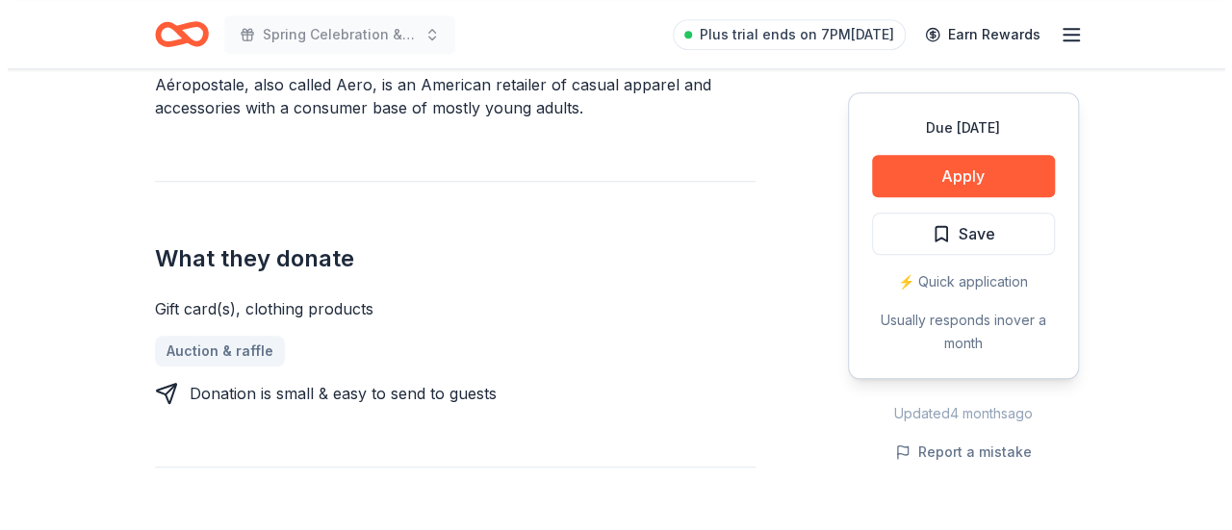
scroll to position [577, 0]
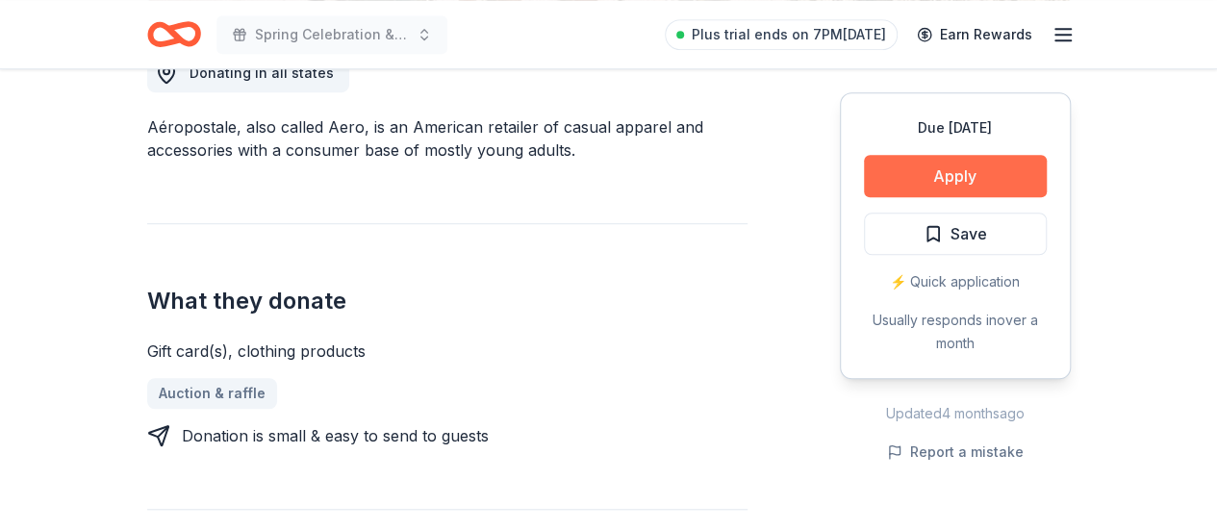
click at [943, 170] on button "Apply" at bounding box center [955, 176] width 183 height 42
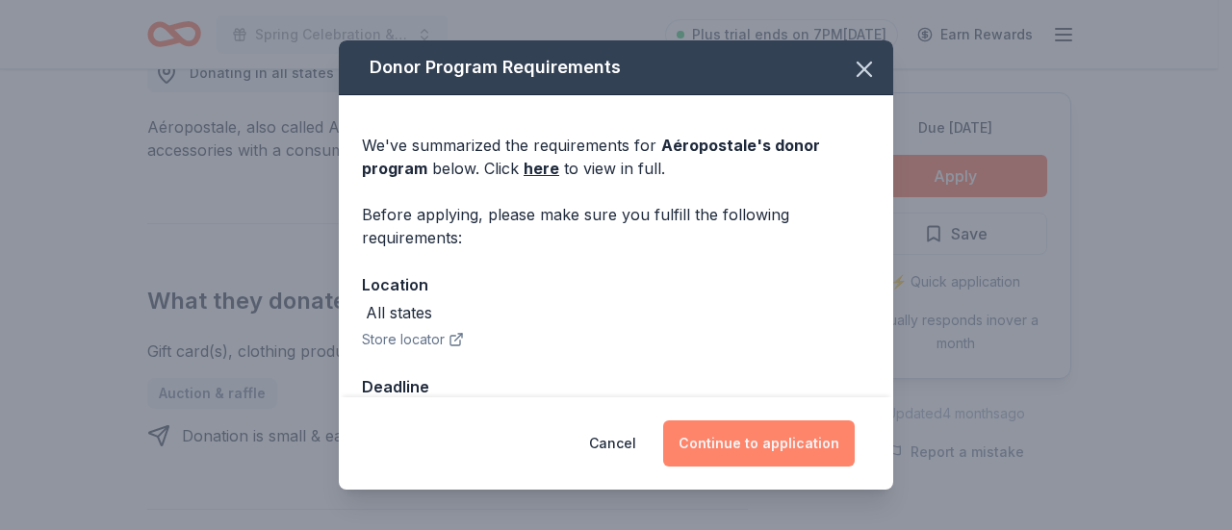
click at [781, 444] on button "Continue to application" at bounding box center [759, 444] width 192 height 46
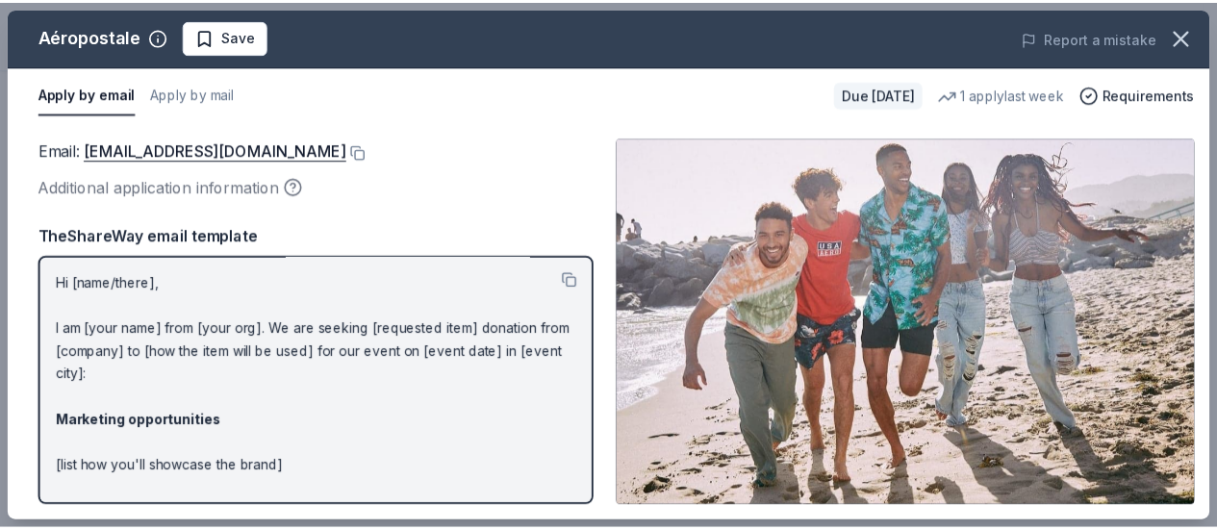
scroll to position [0, 0]
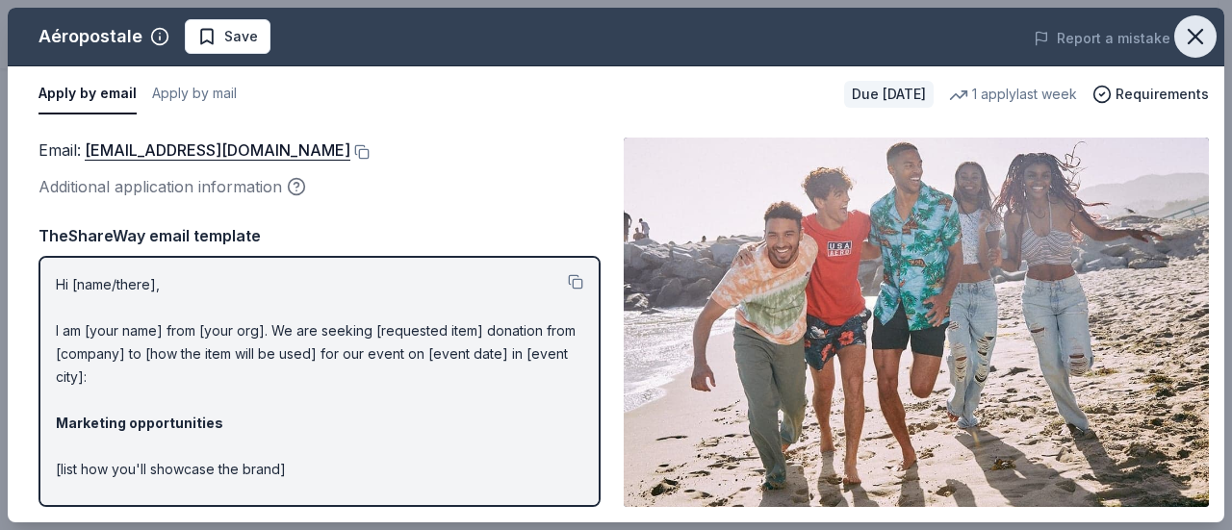
click at [1203, 34] on icon "button" at bounding box center [1195, 36] width 27 height 27
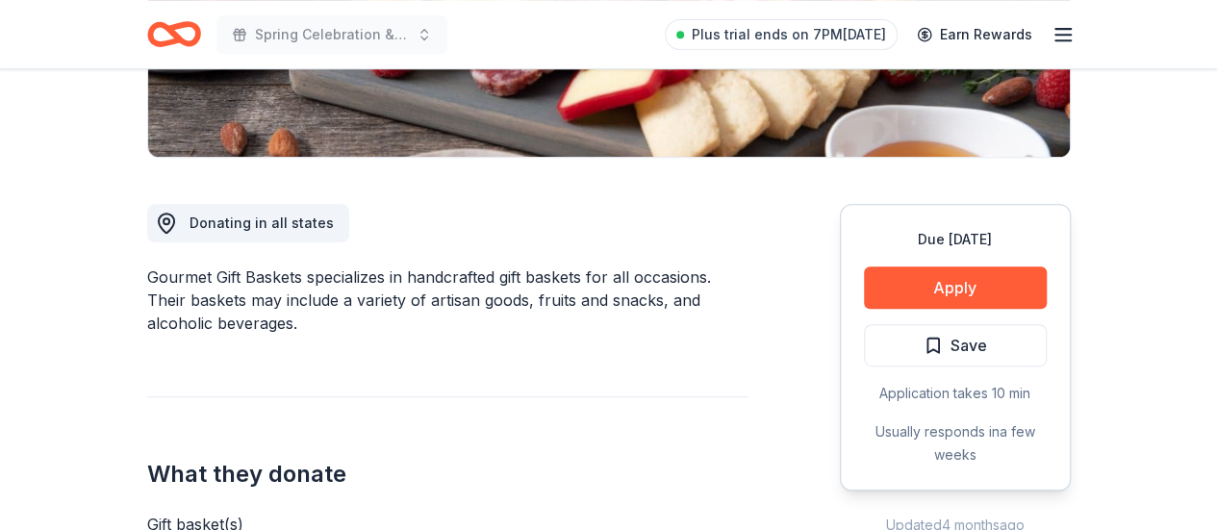
scroll to position [385, 0]
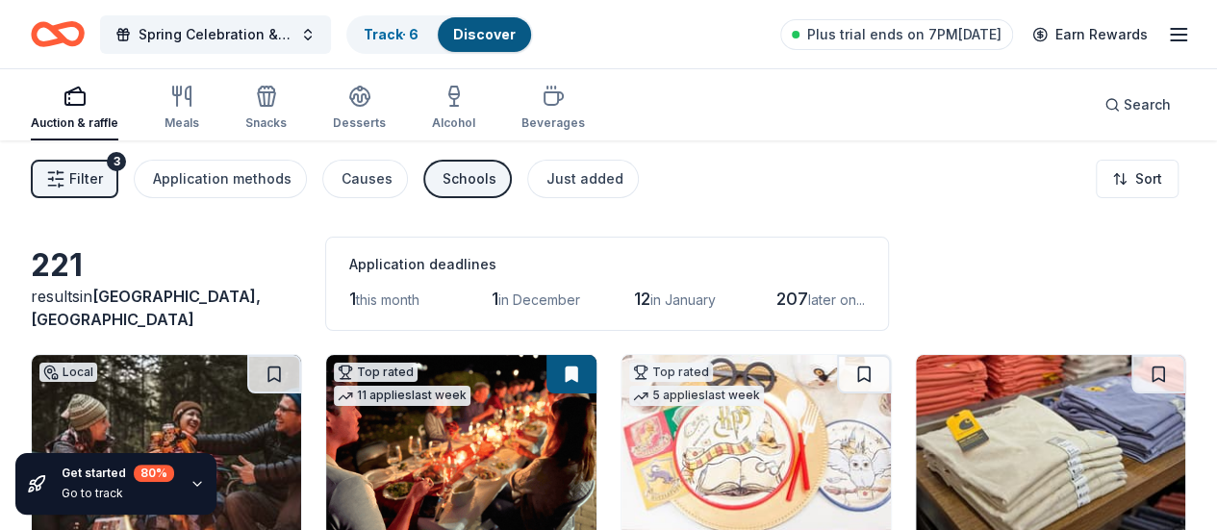
click at [81, 170] on button "Filter 3" at bounding box center [75, 179] width 88 height 38
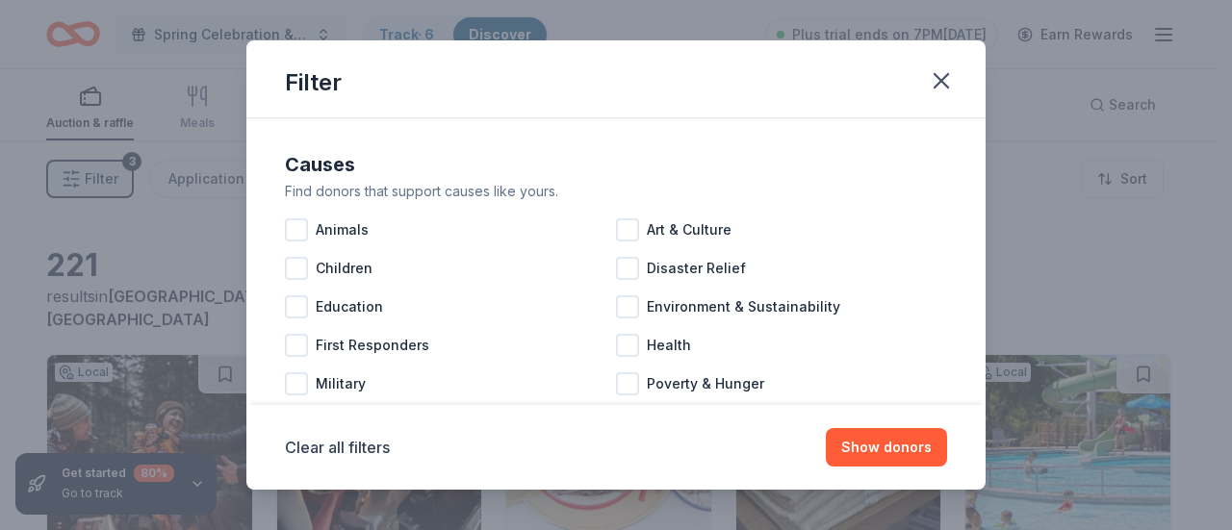
scroll to position [96, 0]
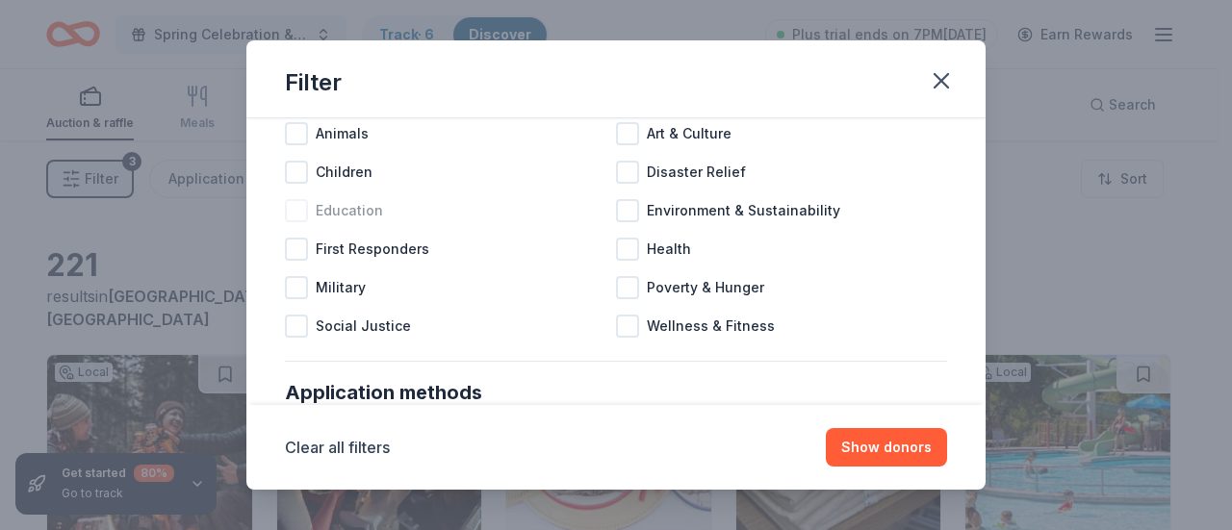
click at [304, 209] on div at bounding box center [296, 210] width 23 height 23
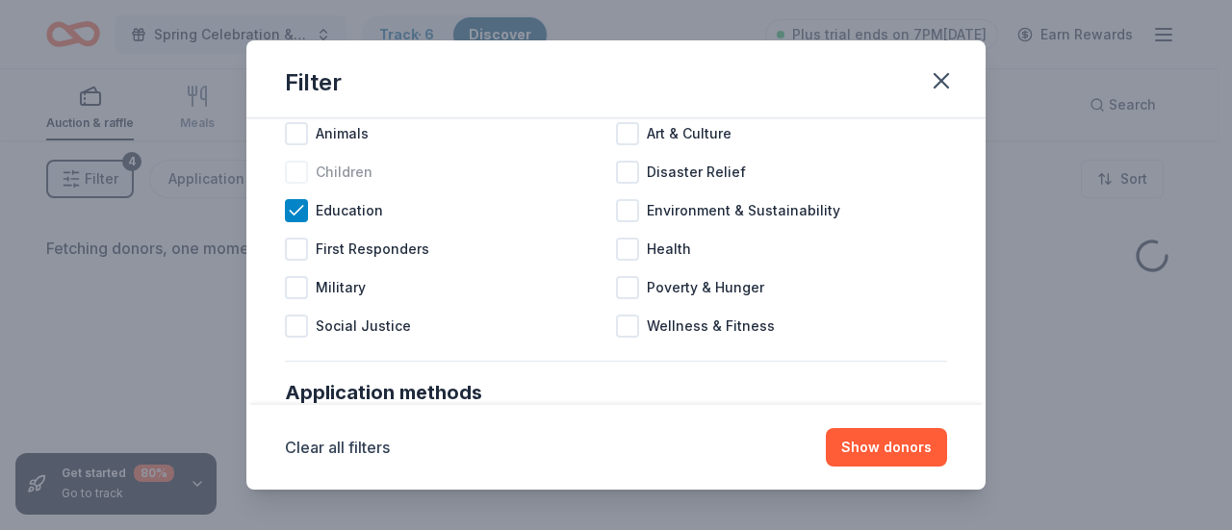
click at [300, 172] on div at bounding box center [296, 172] width 23 height 23
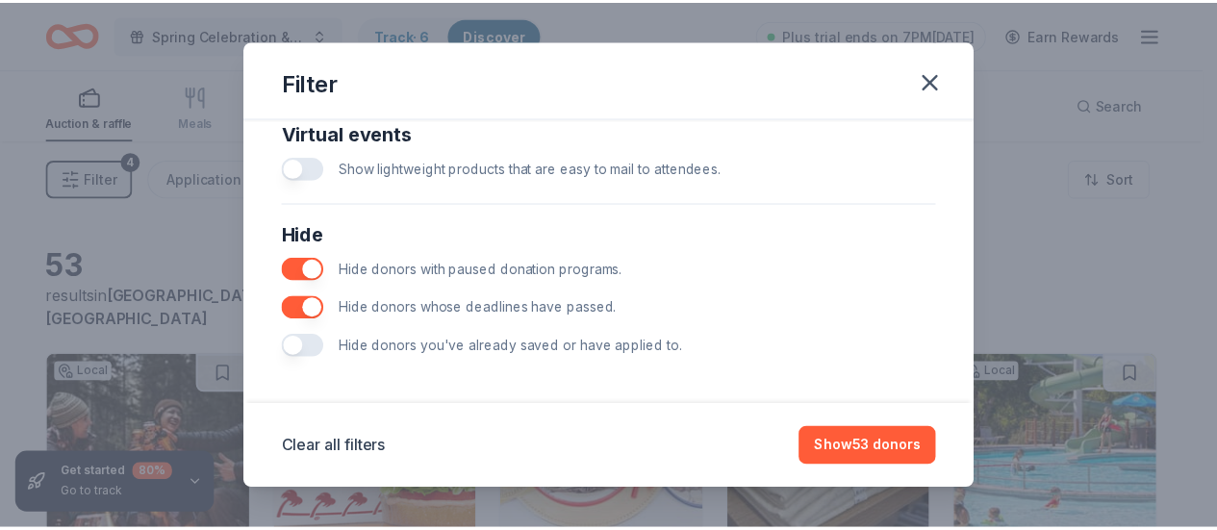
scroll to position [979, 0]
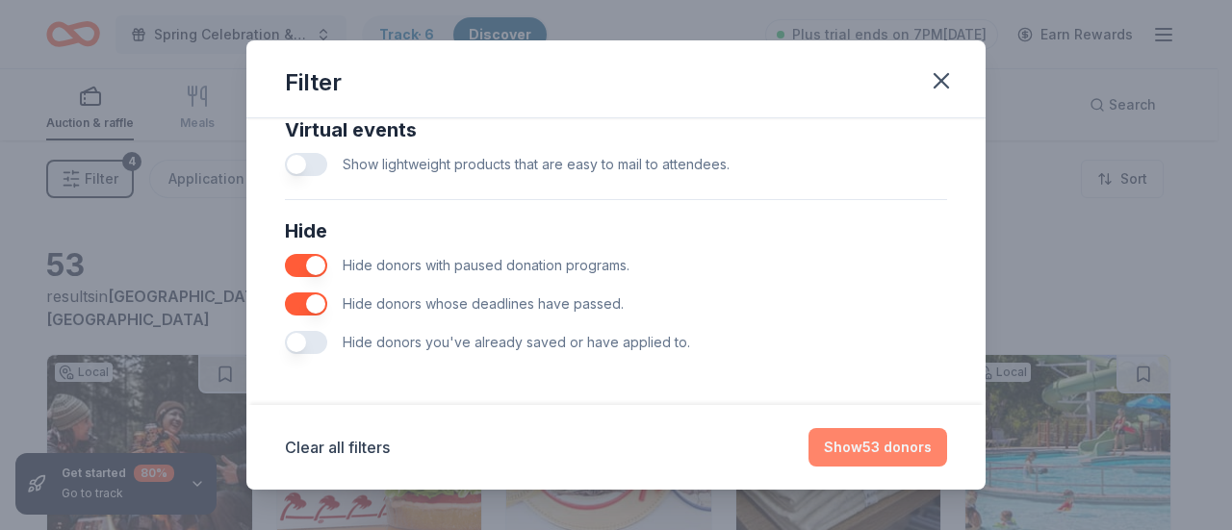
click at [883, 448] on button "Show 53 donors" at bounding box center [877, 447] width 139 height 38
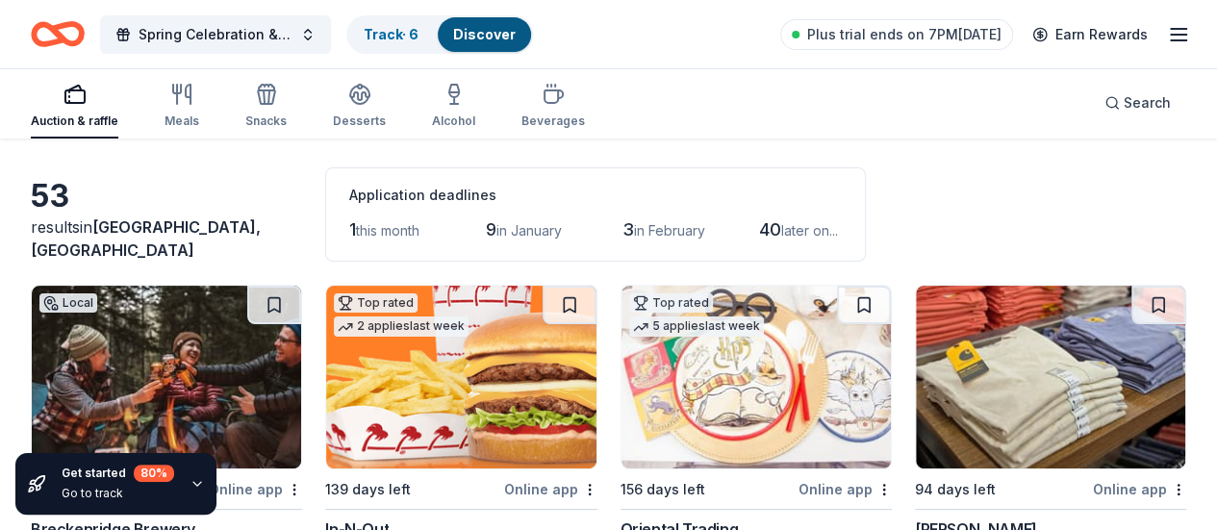
scroll to position [0, 0]
